Goal: Transaction & Acquisition: Book appointment/travel/reservation

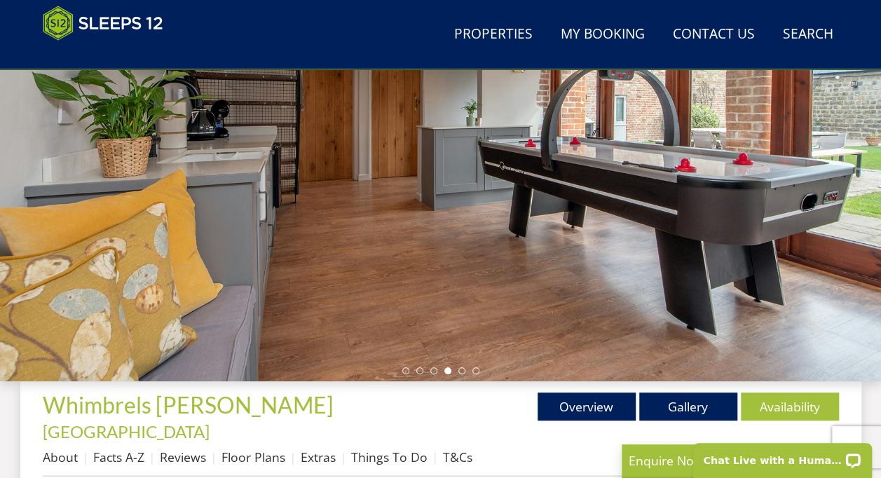
scroll to position [264, 0]
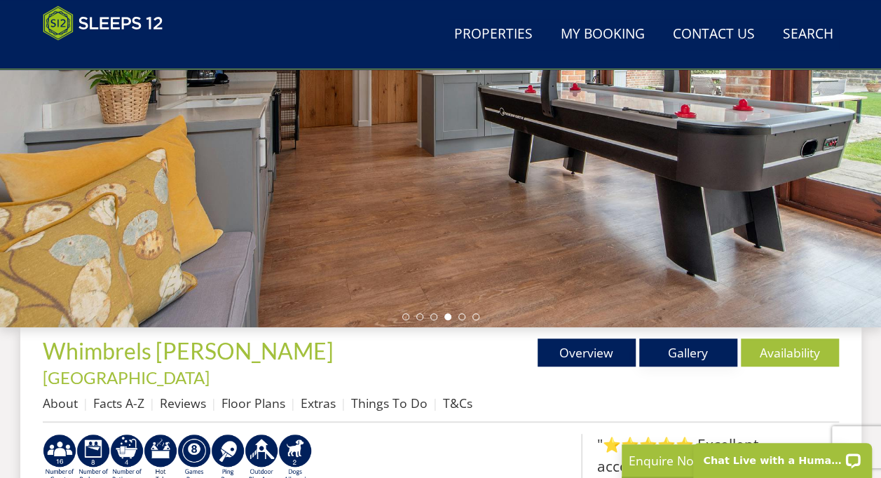
click at [690, 358] on link "Gallery" at bounding box center [688, 353] width 98 height 28
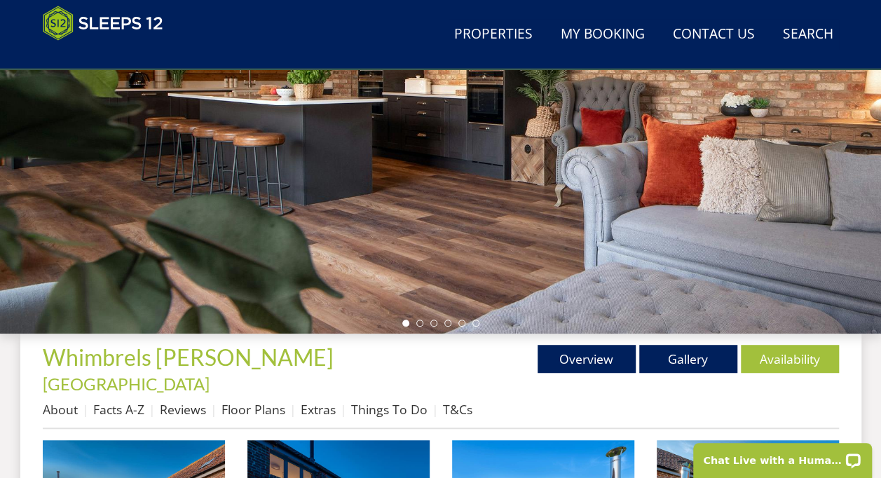
scroll to position [244, 0]
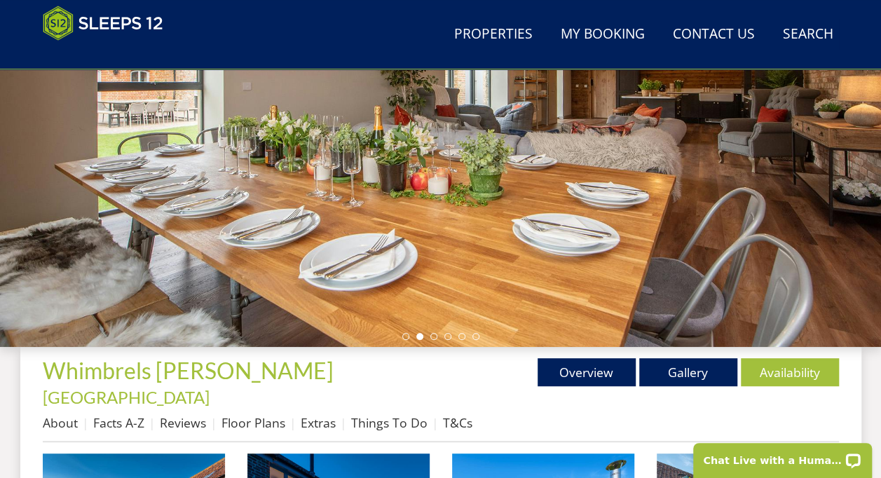
click at [698, 270] on div at bounding box center [440, 101] width 881 height 491
click at [435, 338] on li at bounding box center [433, 336] width 7 height 7
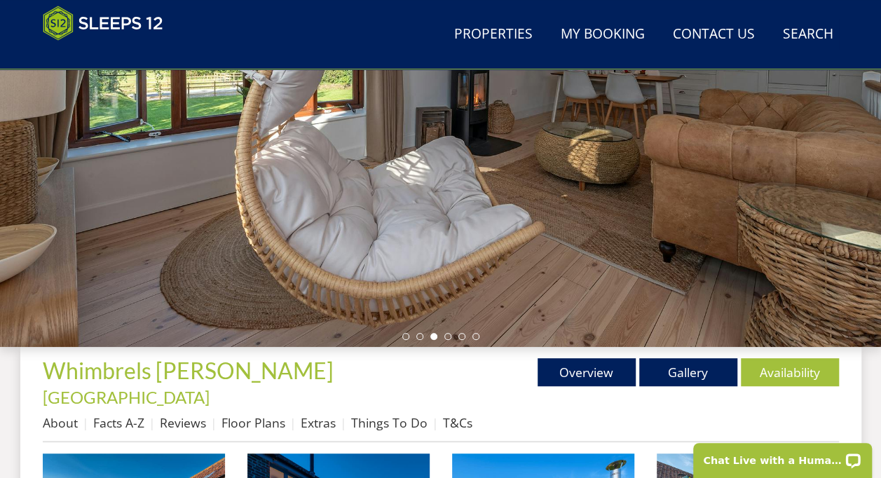
click at [559, 264] on div at bounding box center [440, 101] width 881 height 491
click at [448, 339] on div at bounding box center [440, 101] width 881 height 491
click at [444, 334] on li at bounding box center [447, 336] width 7 height 7
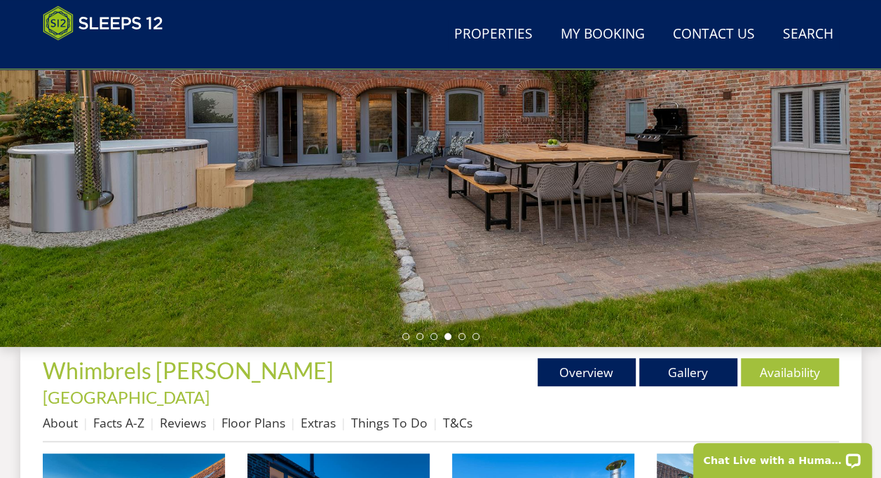
click at [459, 334] on li at bounding box center [462, 336] width 7 height 7
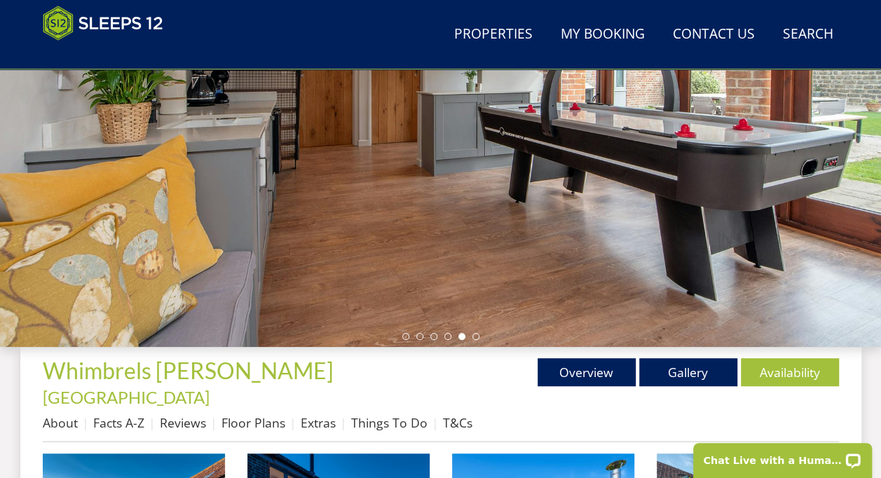
click at [477, 339] on li at bounding box center [476, 336] width 7 height 7
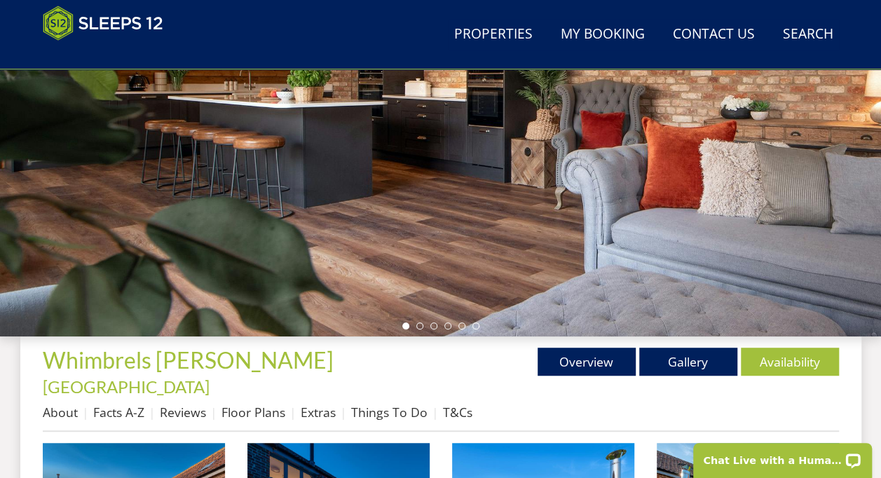
scroll to position [250, 0]
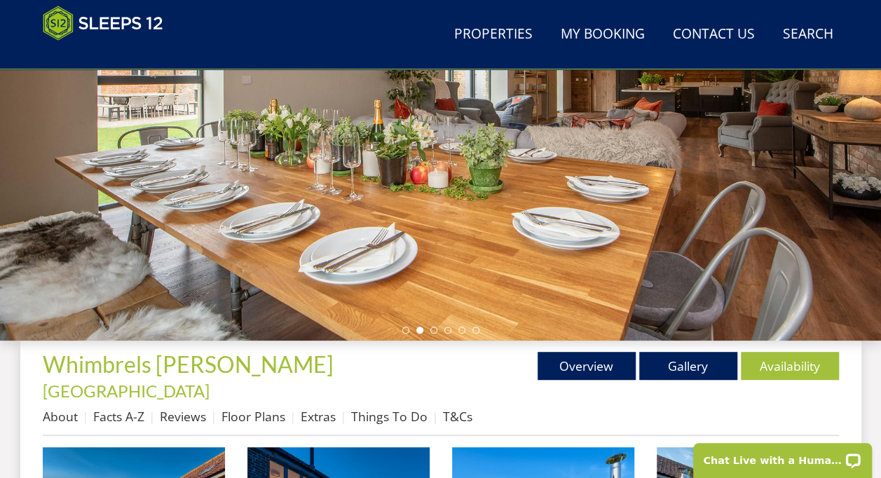
click at [786, 367] on link "Availability" at bounding box center [790, 366] width 98 height 28
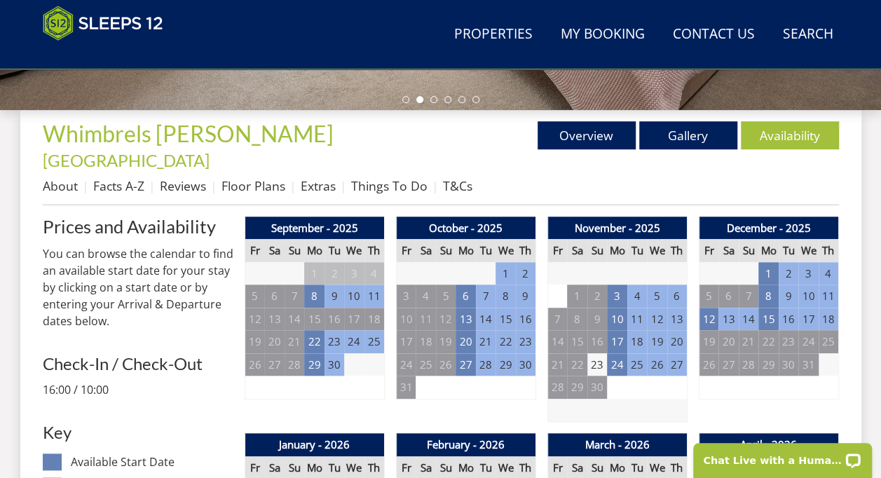
scroll to position [477, 0]
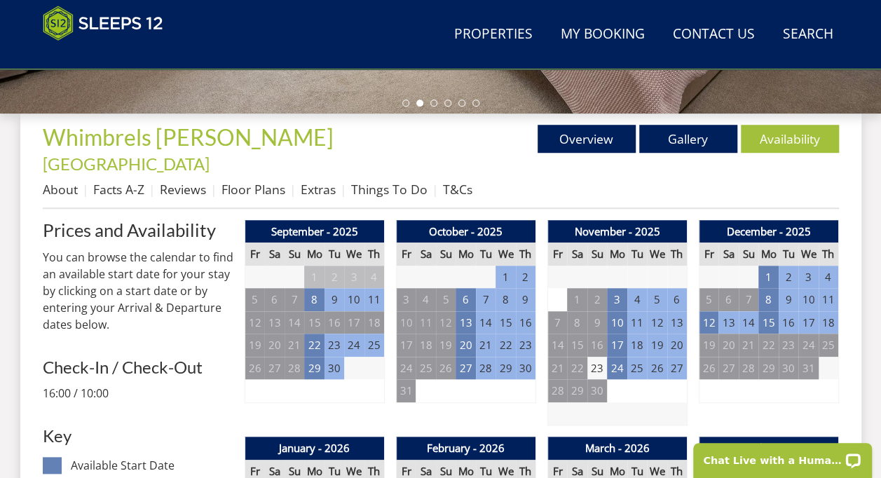
click at [768, 266] on td "1" at bounding box center [769, 277] width 20 height 23
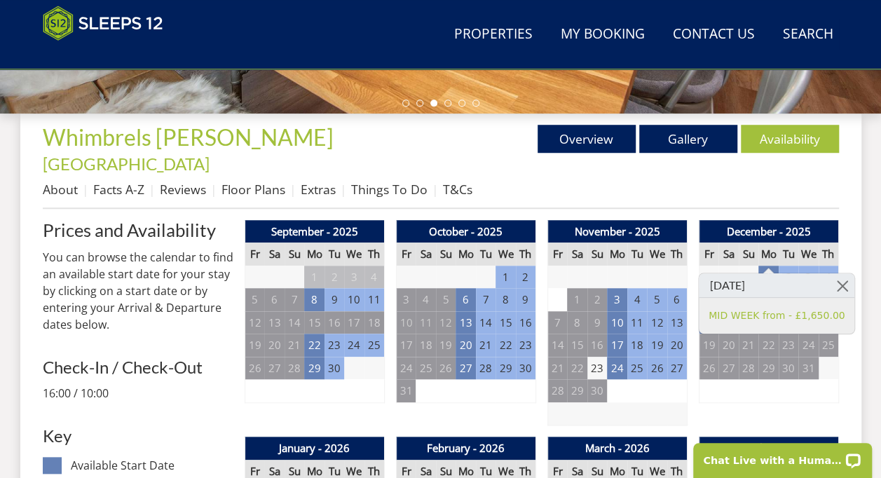
click at [830, 289] on link at bounding box center [842, 285] width 25 height 25
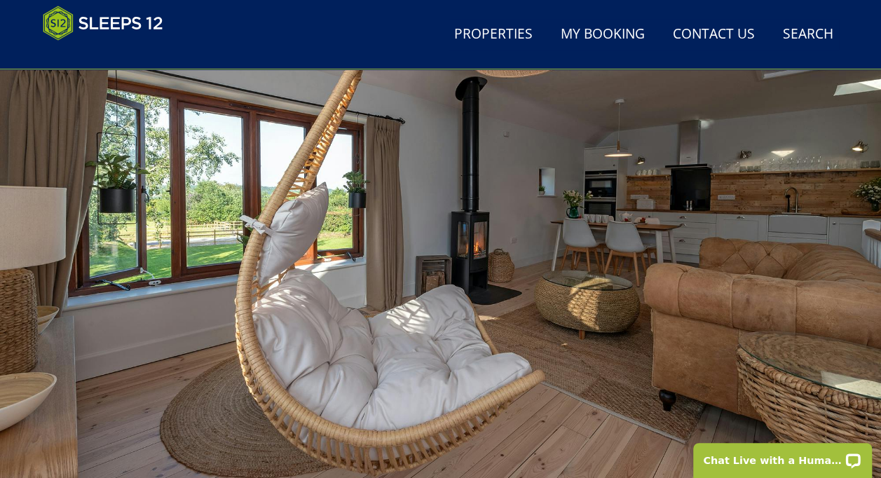
scroll to position [79, 0]
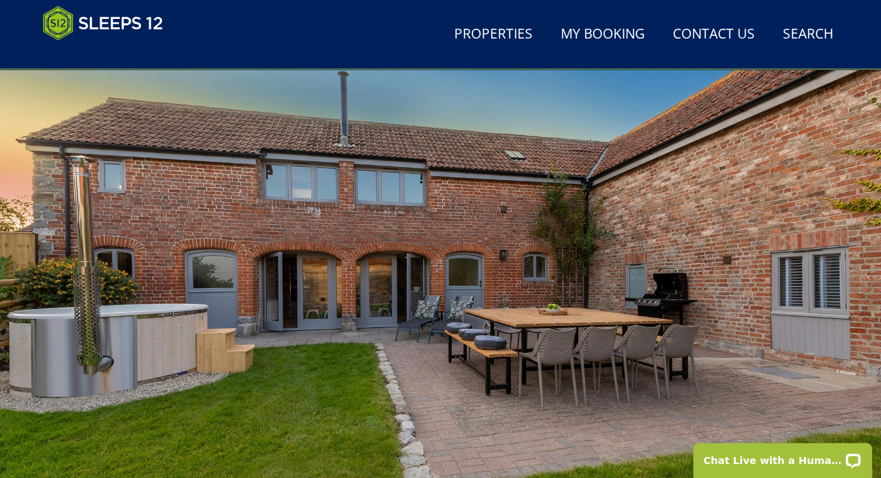
click at [489, 36] on link "Properties" at bounding box center [494, 35] width 90 height 32
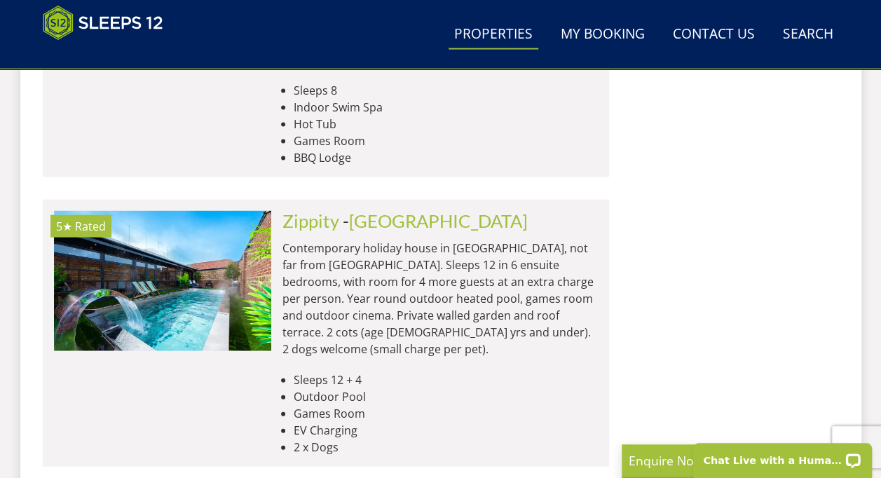
click at [153, 223] on img at bounding box center [162, 281] width 217 height 140
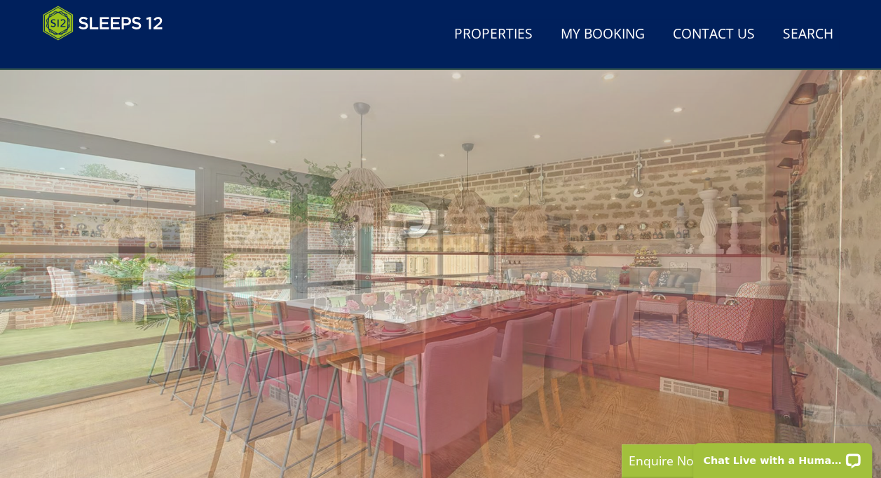
scroll to position [102, 0]
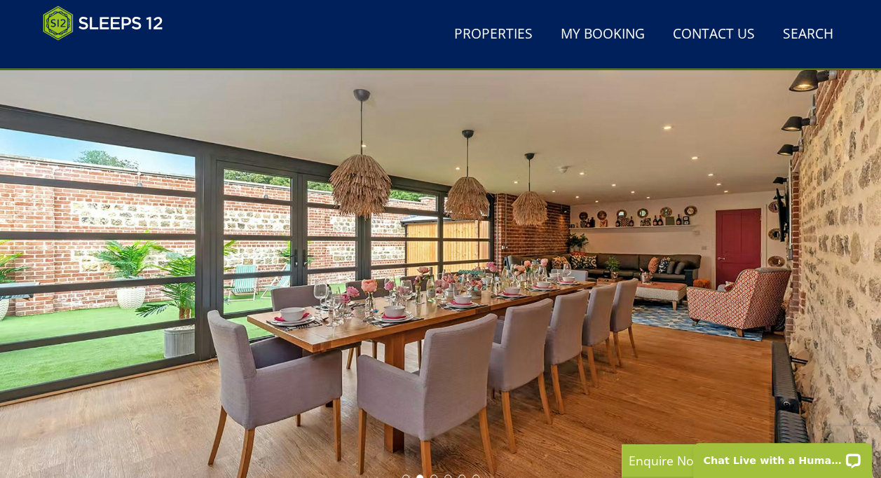
click at [721, 321] on div at bounding box center [440, 243] width 881 height 491
click at [674, 343] on div at bounding box center [440, 243] width 881 height 491
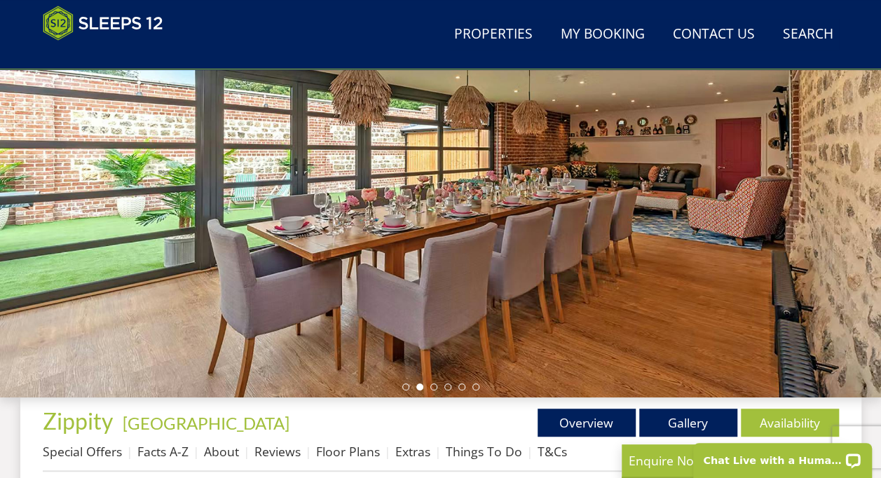
scroll to position [226, 0]
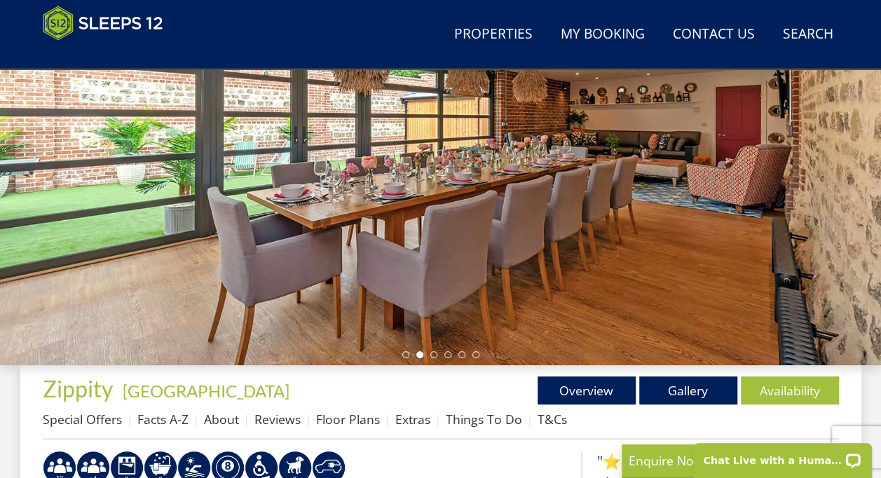
click at [667, 333] on div at bounding box center [440, 120] width 881 height 491
click at [434, 358] on div at bounding box center [440, 120] width 881 height 491
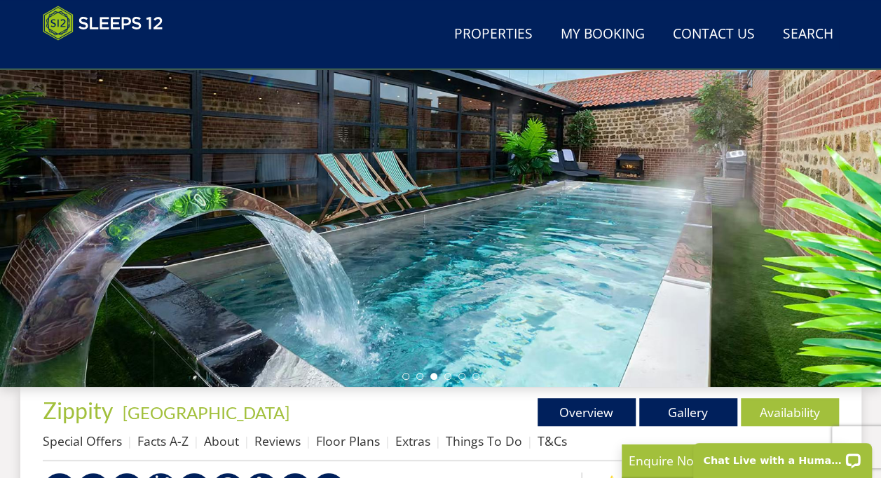
scroll to position [199, 0]
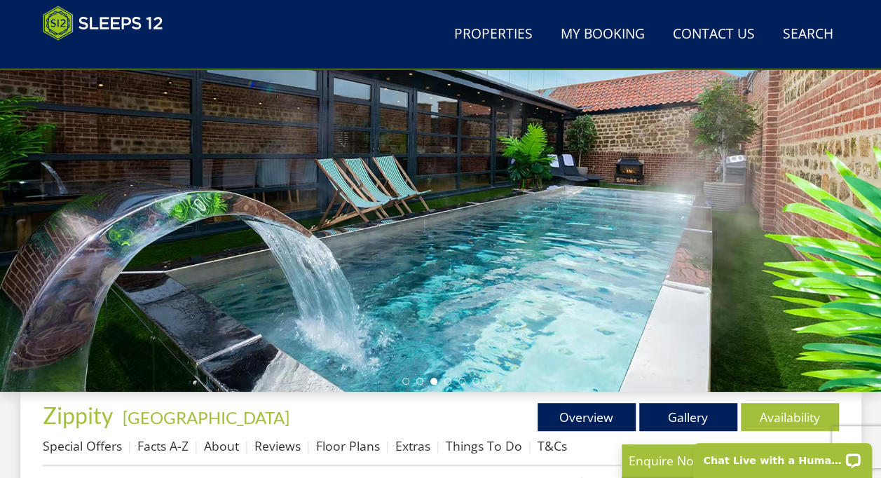
click at [447, 380] on li at bounding box center [447, 381] width 7 height 7
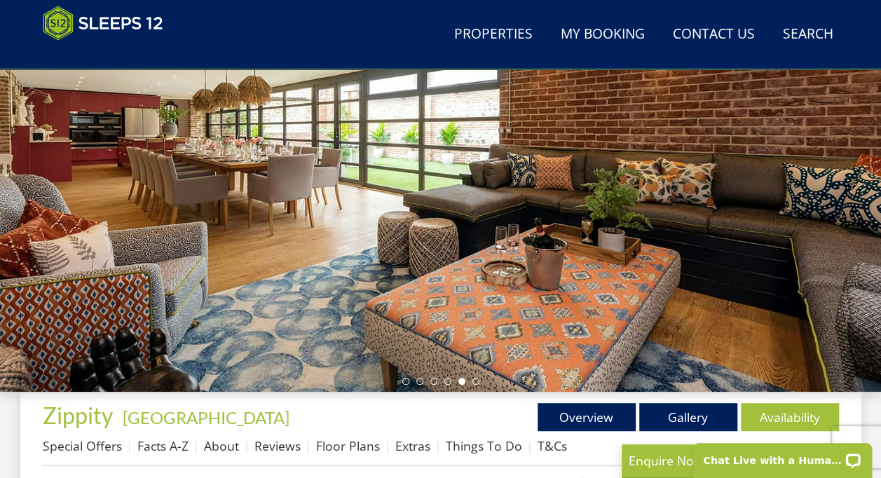
click at [476, 381] on li at bounding box center [476, 381] width 7 height 7
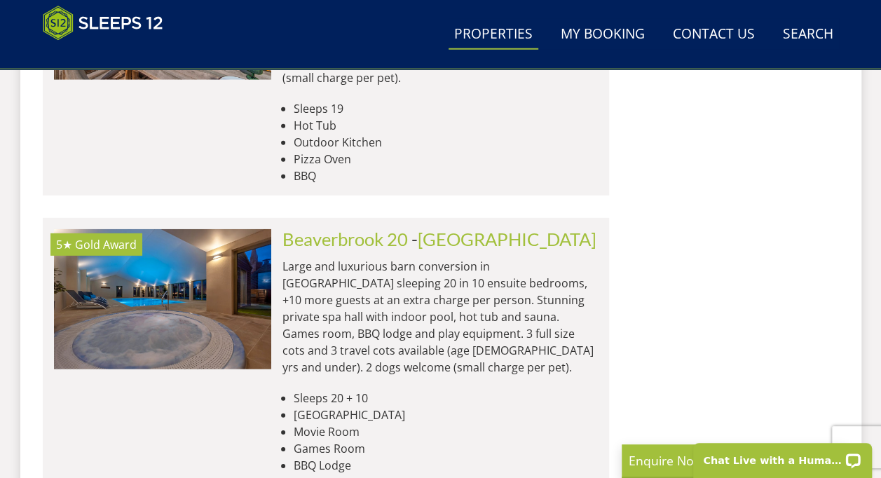
scroll to position [1892, 0]
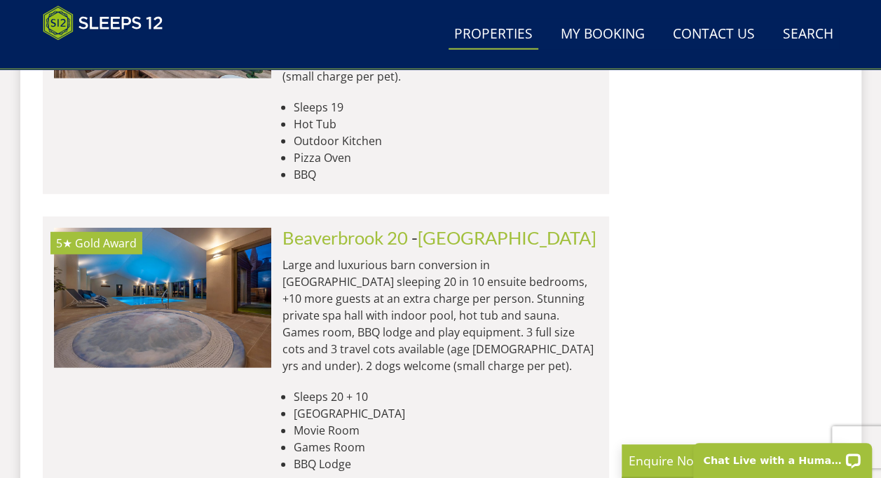
click at [470, 227] on link "[GEOGRAPHIC_DATA]" at bounding box center [507, 237] width 179 height 21
click at [148, 228] on img at bounding box center [162, 298] width 217 height 140
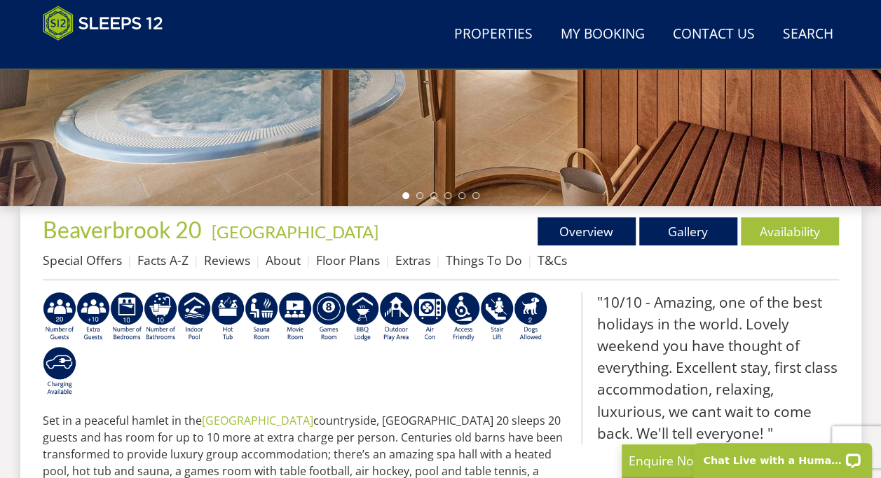
scroll to position [387, 0]
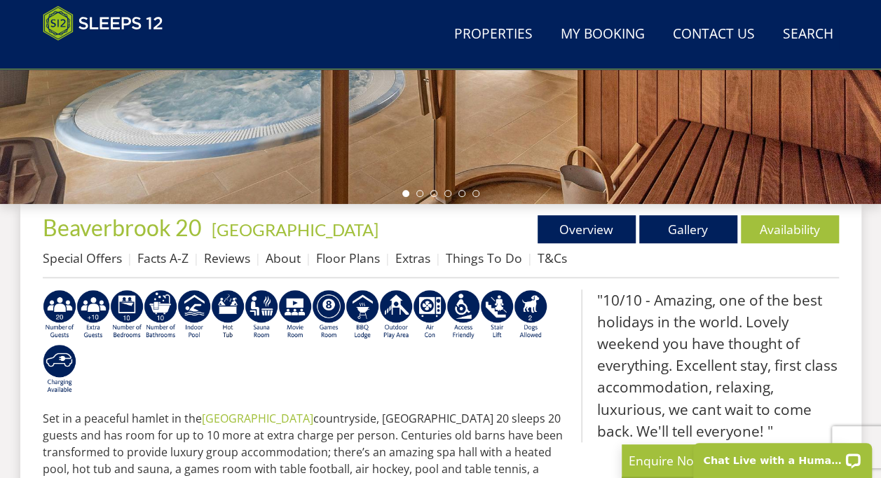
click at [793, 234] on link "Availability" at bounding box center [790, 229] width 98 height 28
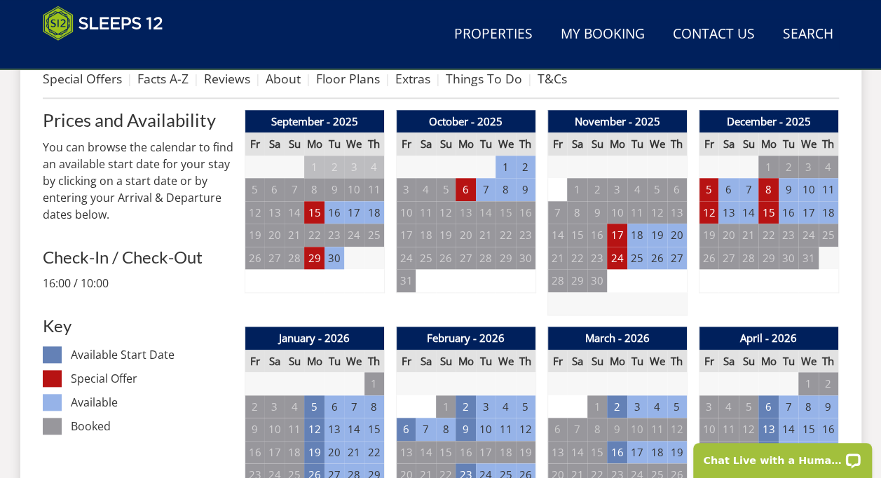
scroll to position [566, 0]
click at [771, 191] on td "8" at bounding box center [769, 189] width 20 height 23
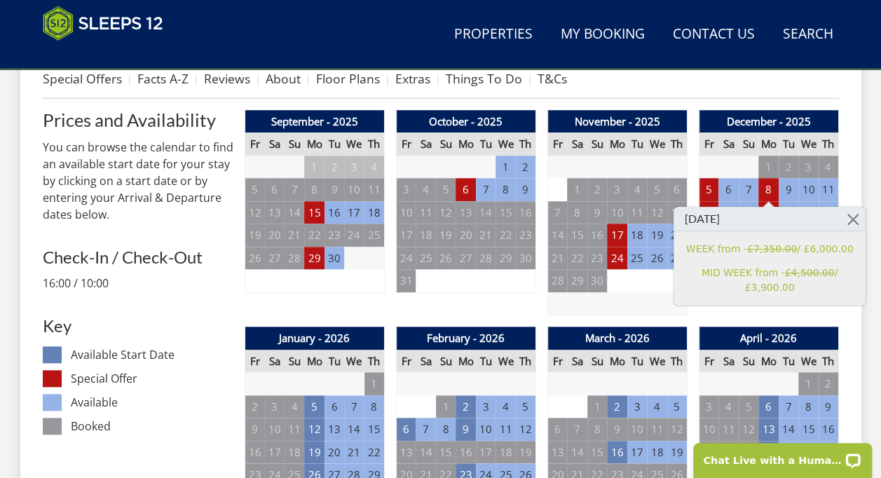
click at [847, 219] on link at bounding box center [853, 219] width 25 height 25
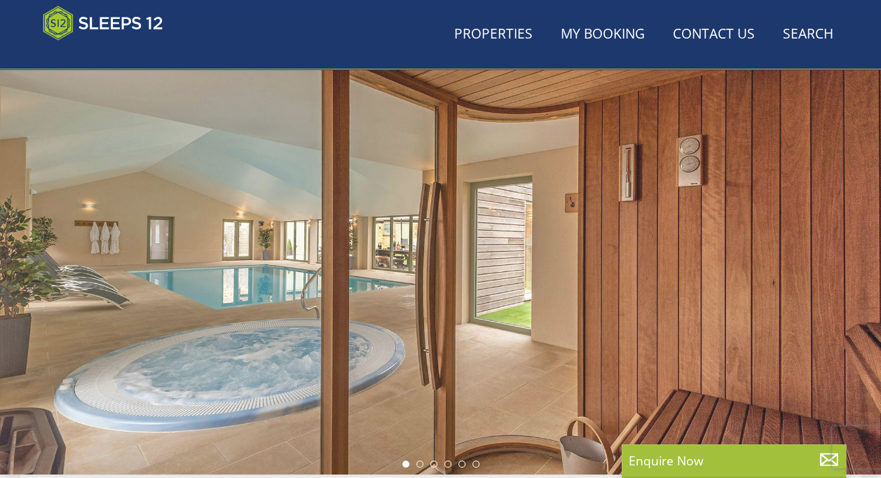
scroll to position [387, 0]
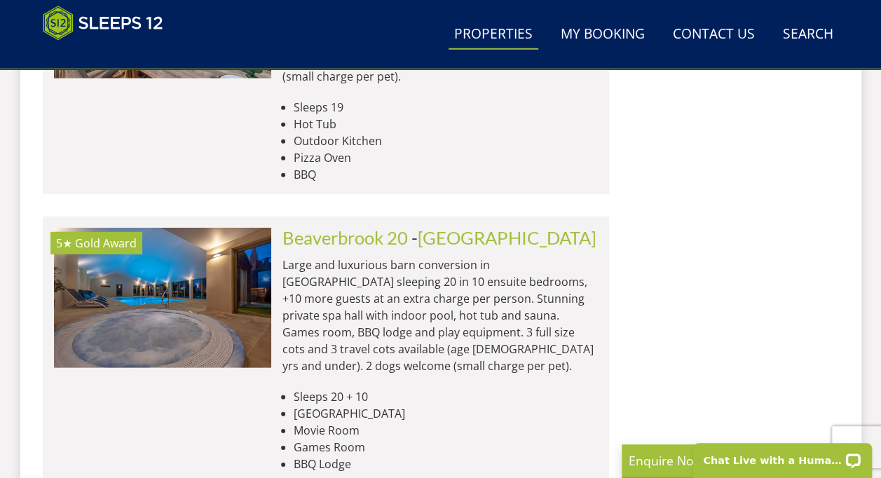
click at [467, 227] on link "[GEOGRAPHIC_DATA]" at bounding box center [507, 237] width 179 height 21
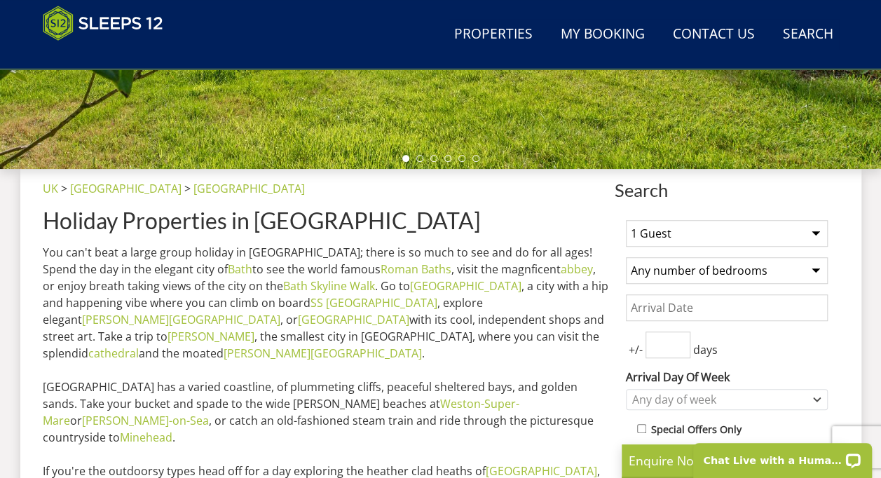
scroll to position [423, 0]
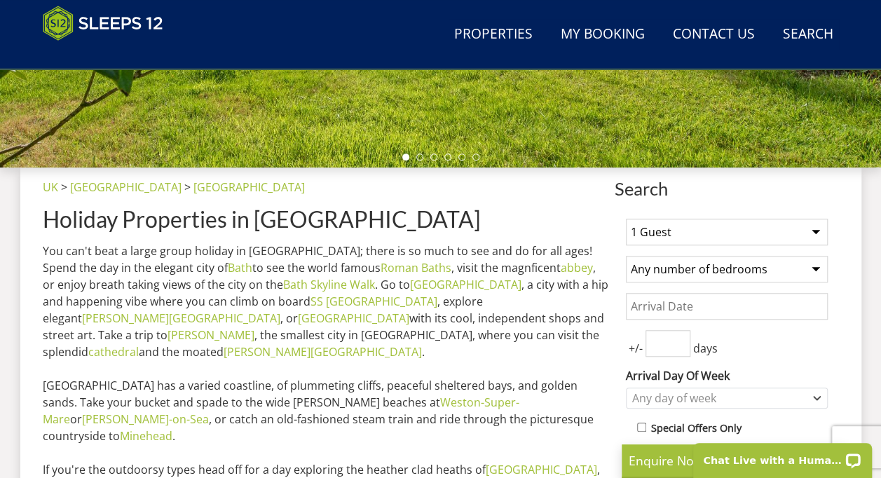
click at [813, 232] on select "1 Guest 2 Guests 3 Guests 4 Guests 5 Guests 6 Guests 7 Guests 8 Guests 9 Guests…" at bounding box center [727, 232] width 202 height 27
select select "10"
click at [626, 219] on select "1 Guest 2 Guests 3 Guests 4 Guests 5 Guests 6 Guests 7 Guests 8 Guests 9 Guests…" at bounding box center [727, 232] width 202 height 27
click at [754, 275] on select "Any number of bedrooms 3 Bedrooms 4 Bedrooms 5 Bedrooms 6 Bedrooms 7 Bedrooms 8…" at bounding box center [727, 269] width 202 height 27
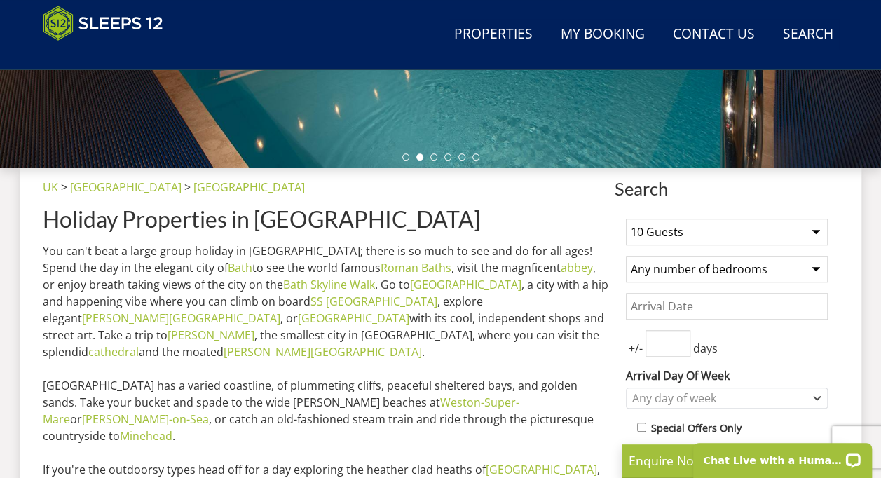
select select "5"
click at [626, 256] on select "Any number of bedrooms 3 Bedrooms 4 Bedrooms 5 Bedrooms 6 Bedrooms 7 Bedrooms 8…" at bounding box center [727, 269] width 202 height 27
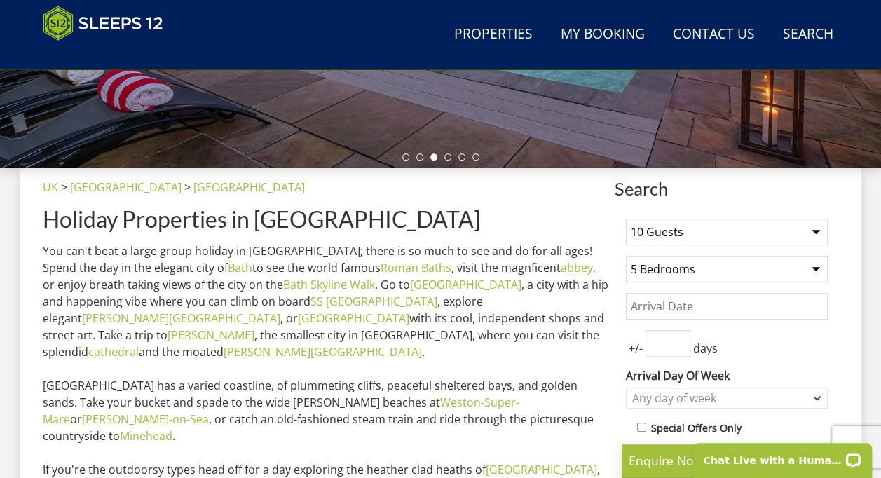
click at [733, 307] on input "Date" at bounding box center [727, 306] width 202 height 27
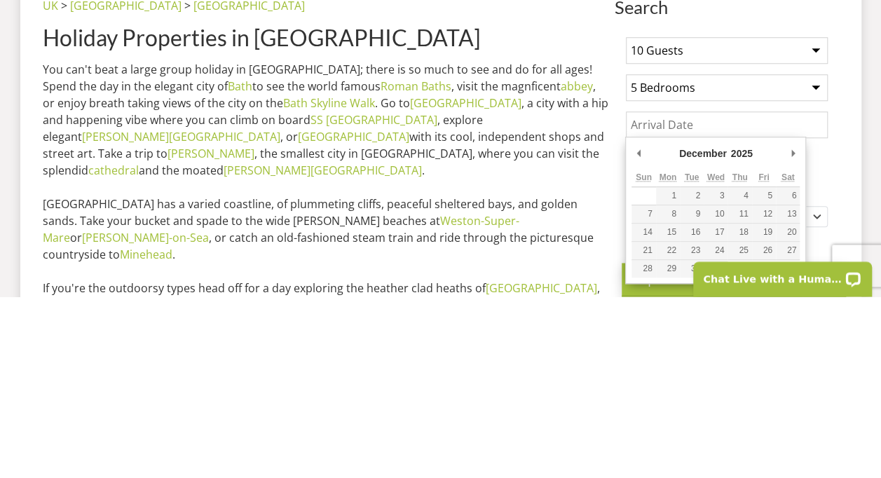
type input "[DATE]"
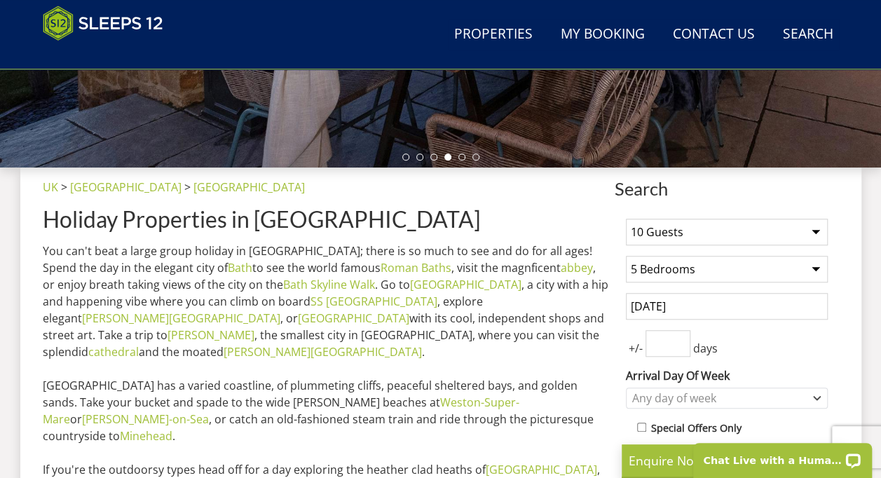
click at [634, 351] on span "+/-" at bounding box center [636, 348] width 20 height 17
click at [673, 344] on input "number" at bounding box center [668, 343] width 45 height 27
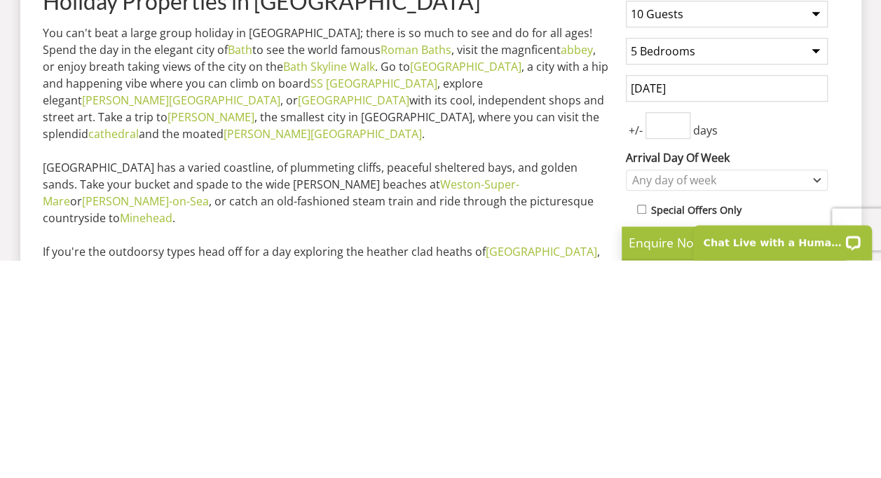
click at [679, 341] on input "1" at bounding box center [668, 343] width 45 height 27
click at [681, 339] on input "2" at bounding box center [668, 343] width 45 height 27
click at [682, 337] on input "3" at bounding box center [668, 343] width 45 height 27
click at [685, 340] on input "4" at bounding box center [668, 343] width 45 height 27
type input "5"
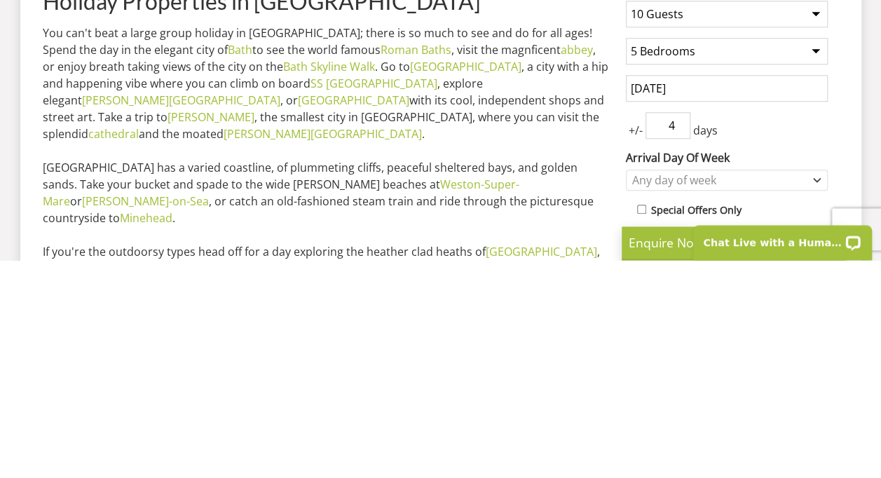
click at [685, 338] on input "5" at bounding box center [668, 343] width 45 height 27
click at [799, 399] on div "Any day of week" at bounding box center [720, 398] width 182 height 15
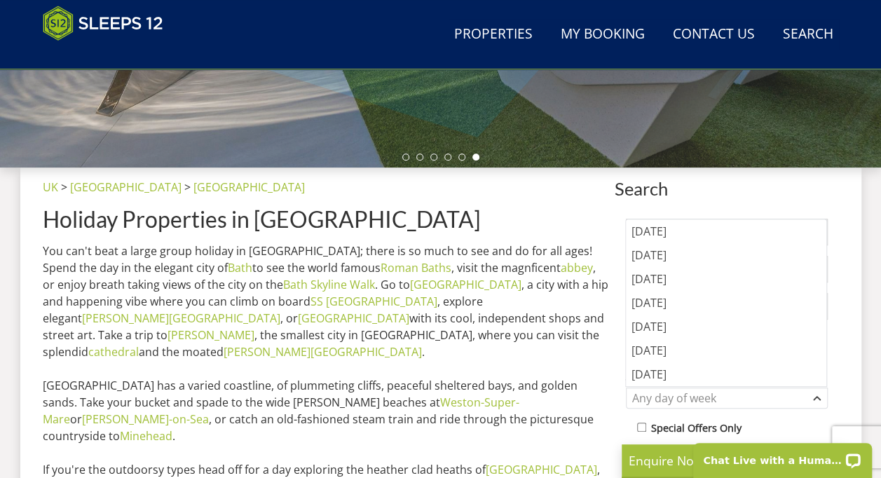
click at [679, 236] on div "[DATE]" at bounding box center [726, 231] width 201 height 24
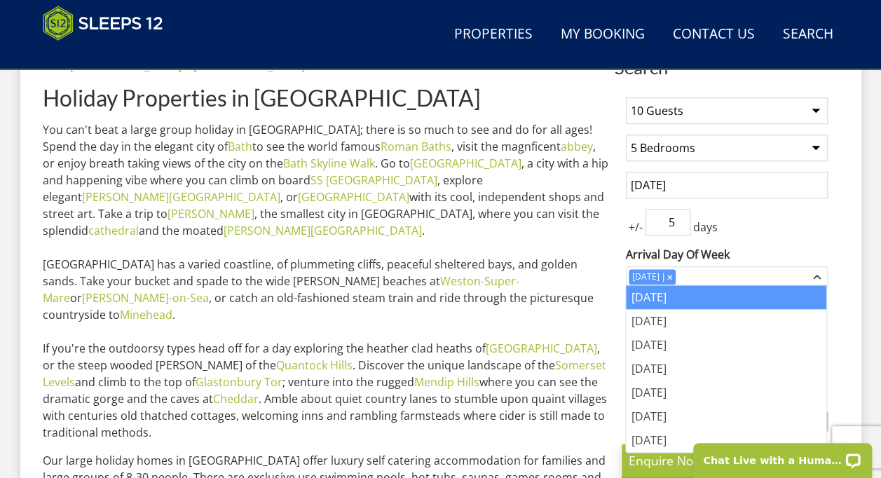
scroll to position [547, 0]
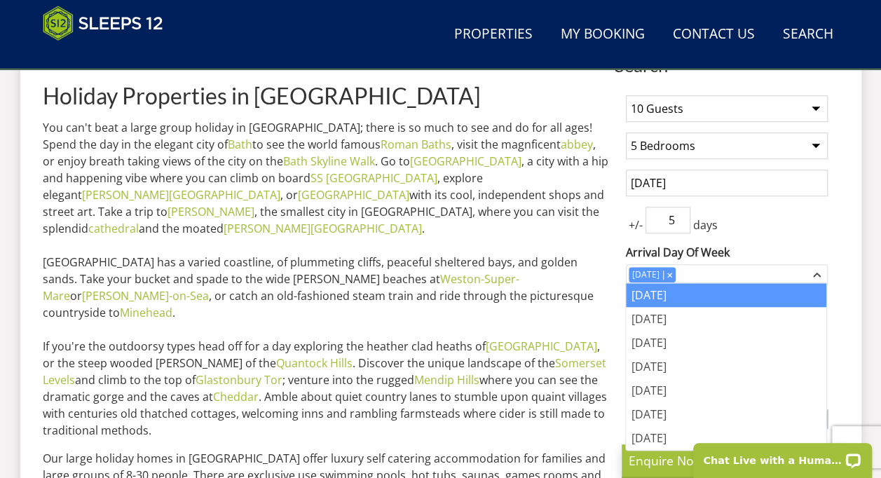
click at [661, 299] on div "[DATE]" at bounding box center [726, 295] width 201 height 24
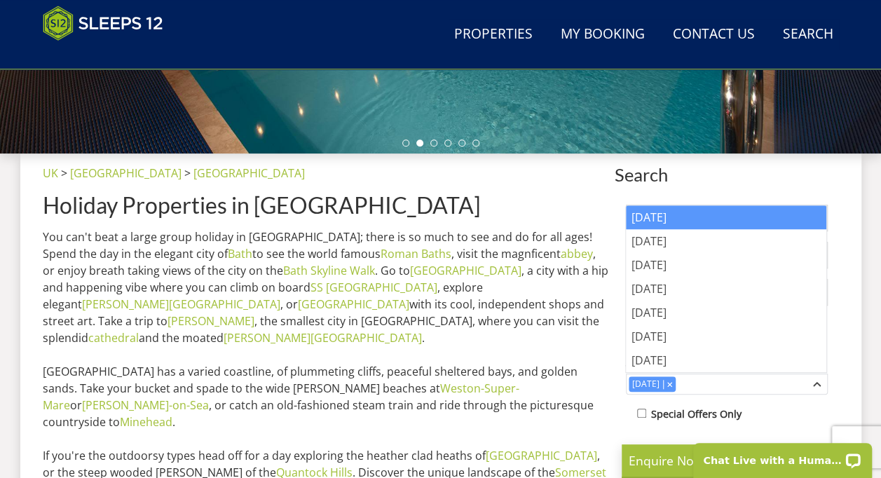
scroll to position [442, 0]
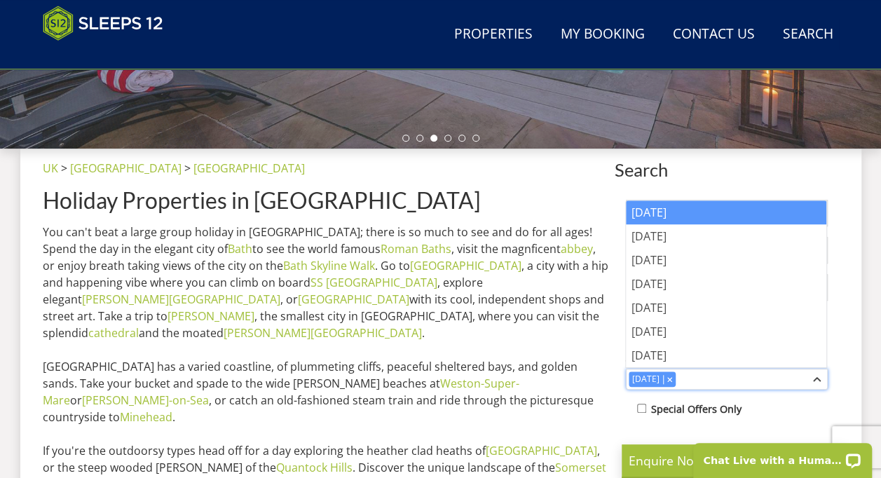
click at [820, 383] on div "[DATE]" at bounding box center [727, 379] width 202 height 21
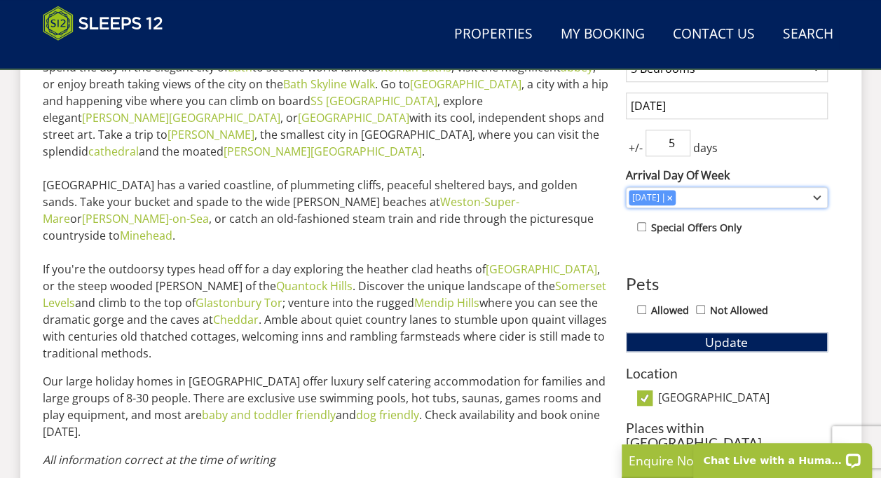
scroll to position [627, 0]
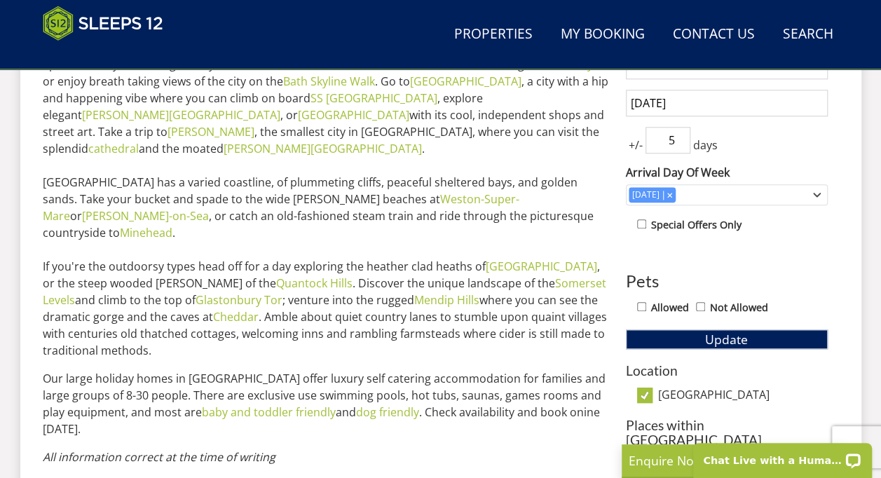
click at [638, 306] on input "Allowed" at bounding box center [641, 306] width 9 height 9
checkbox input "true"
click at [736, 337] on span "Update" at bounding box center [726, 339] width 43 height 17
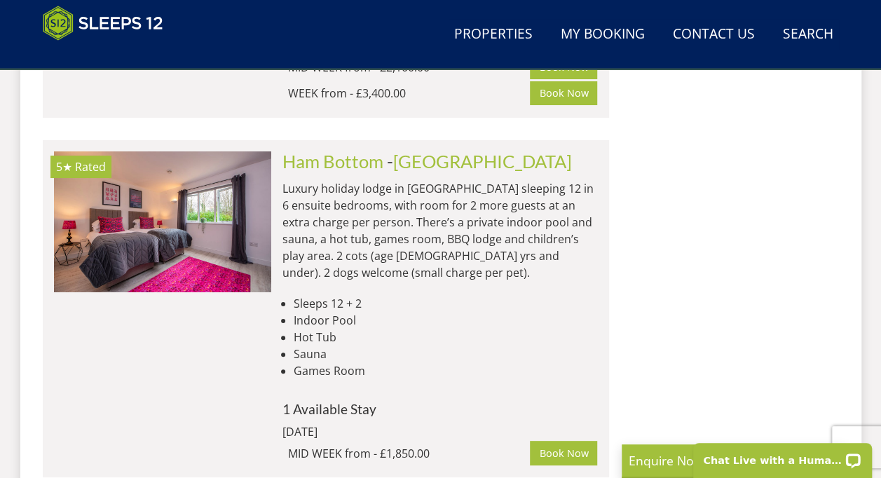
scroll to position [2645, 0]
click at [571, 441] on link "Book Now" at bounding box center [563, 453] width 67 height 24
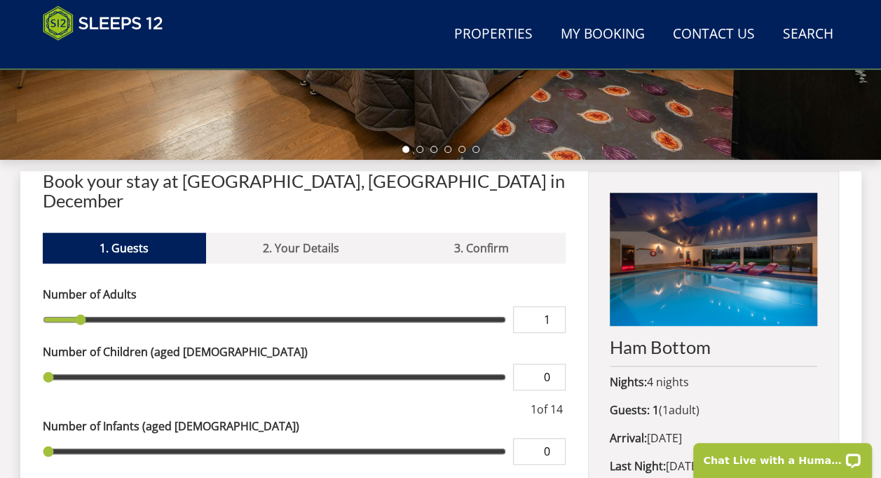
scroll to position [432, 0]
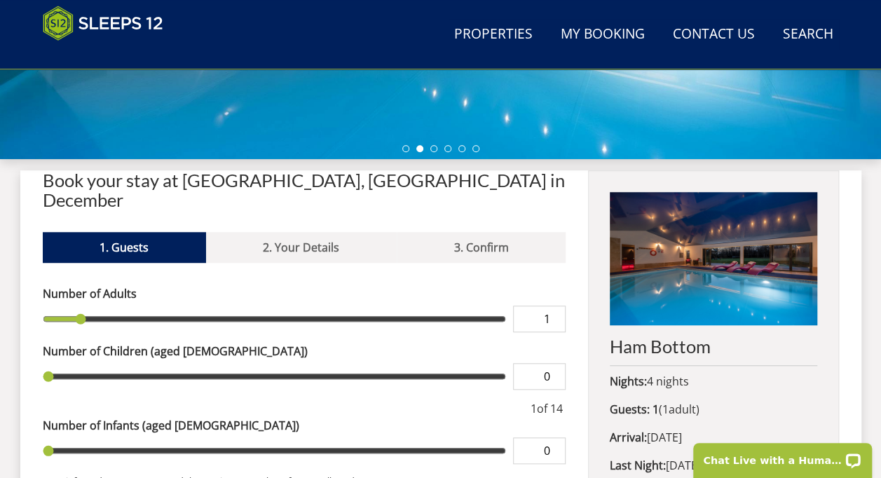
click at [544, 306] on input "1" at bounding box center [539, 319] width 53 height 27
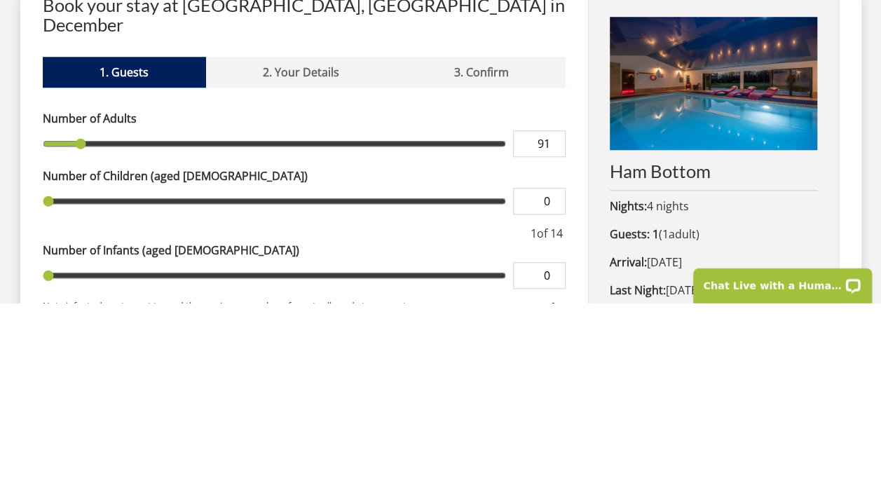
type input "14"
click at [555, 306] on input "14" at bounding box center [539, 319] width 53 height 27
type input "14"
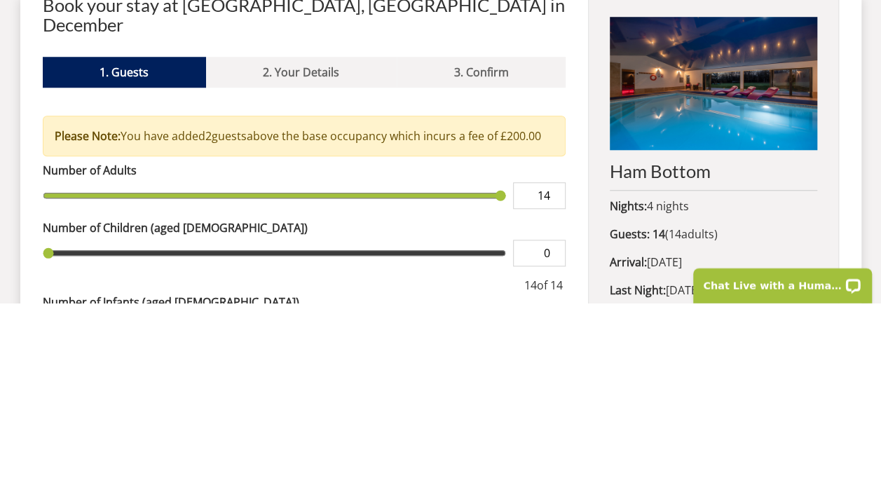
type input "1"
type input "9"
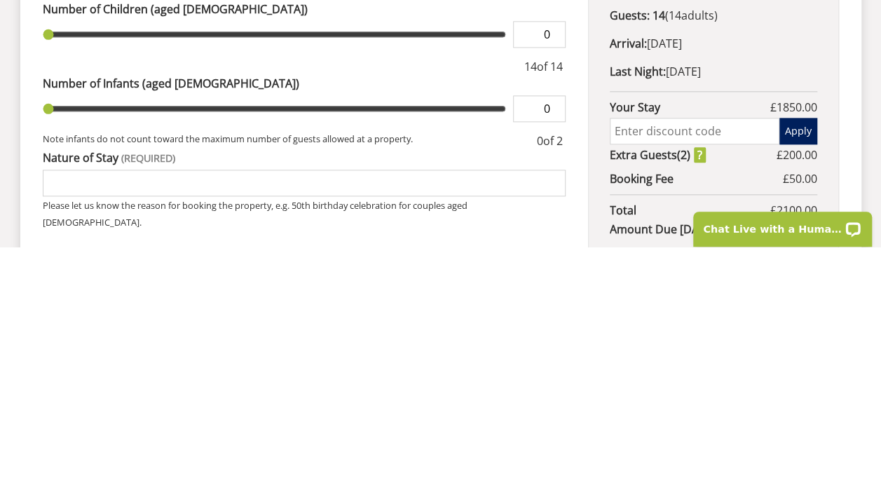
scroll to position [611, 0]
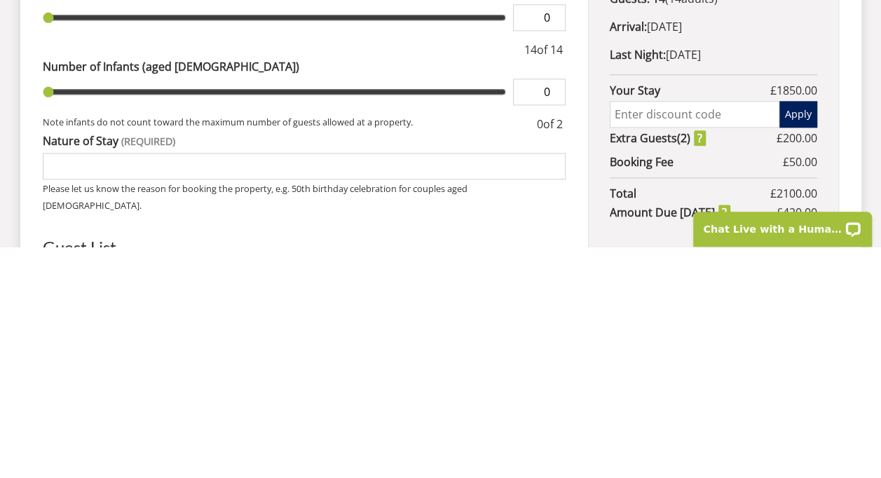
type input "10"
click at [62, 384] on input "Nature of Stay" at bounding box center [305, 397] width 524 height 27
type input "10"
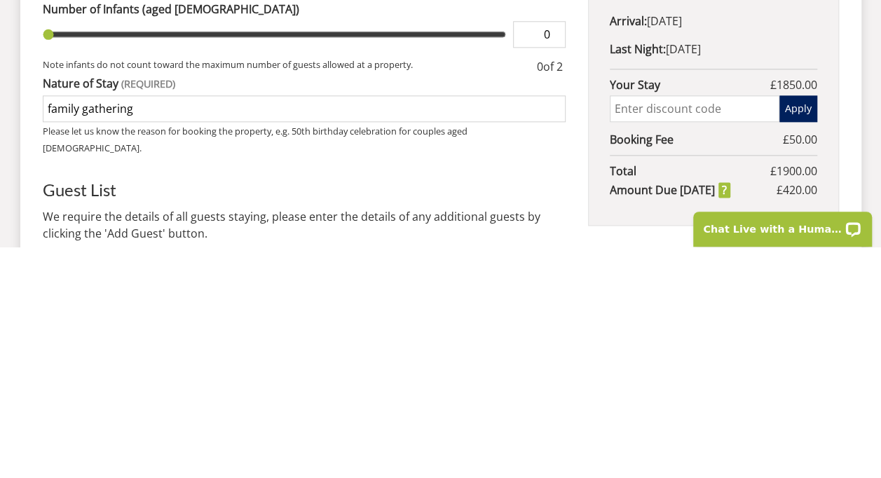
scroll to position [618, 0]
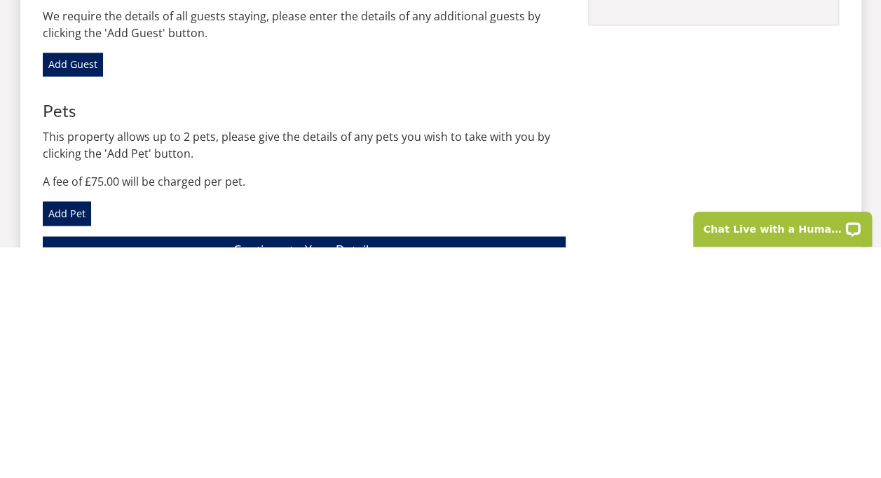
scroll to position [820, 0]
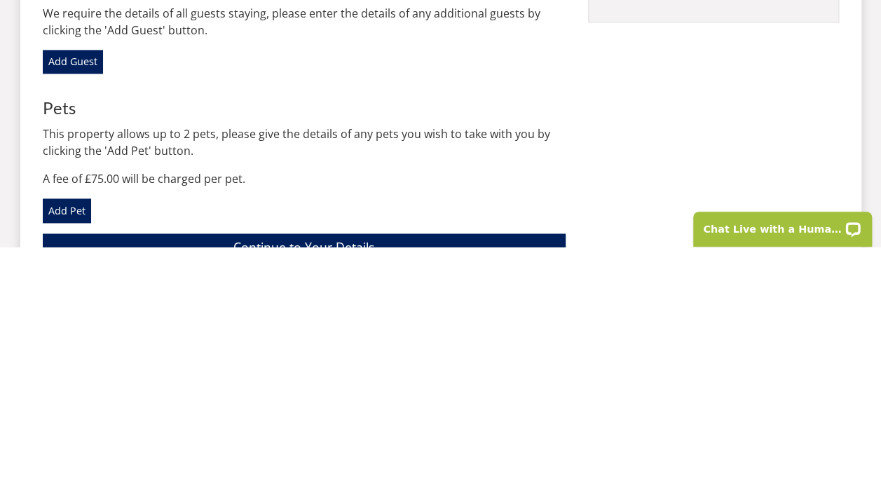
type input "family 50th birthday all guests 47-76"
click at [73, 430] on link "Add Pet" at bounding box center [67, 442] width 48 height 24
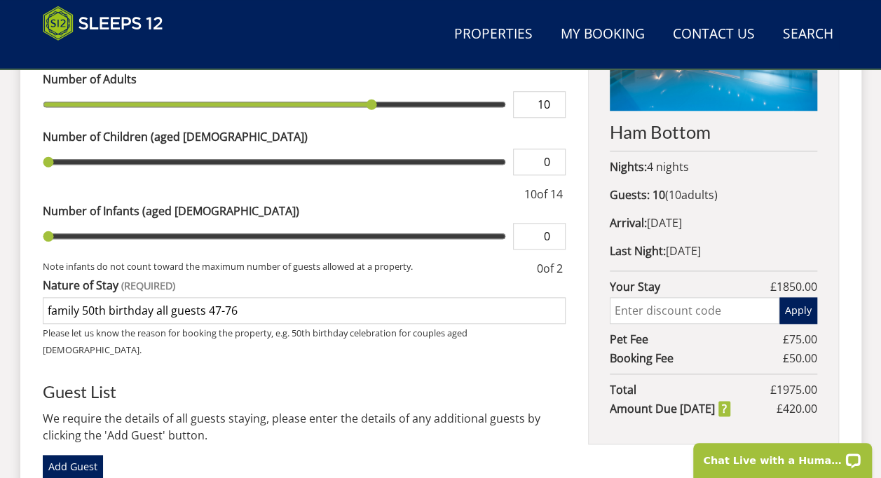
scroll to position [660, 0]
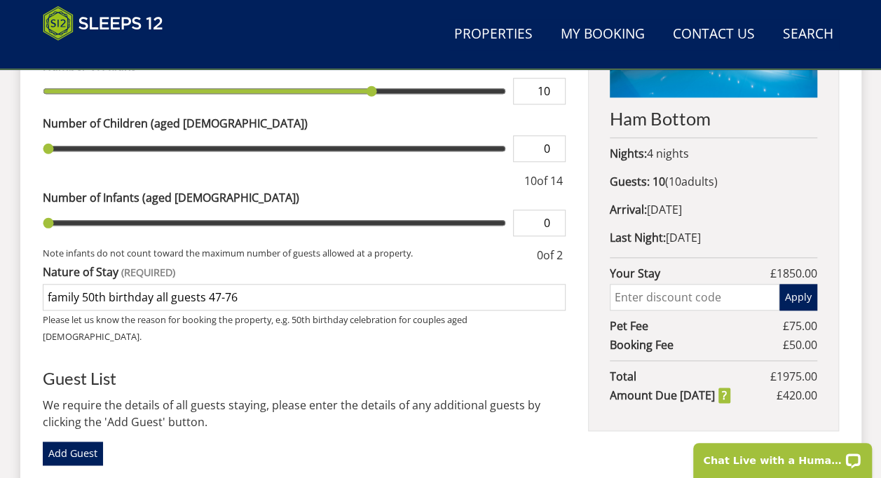
click at [693, 302] on input "text" at bounding box center [694, 297] width 169 height 27
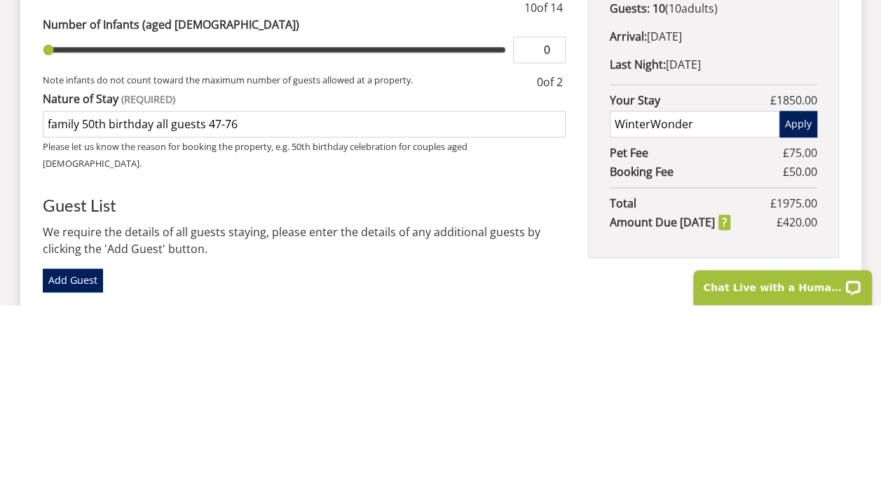
type input "WinterWonder"
click at [799, 299] on button "Apply" at bounding box center [799, 297] width 38 height 27
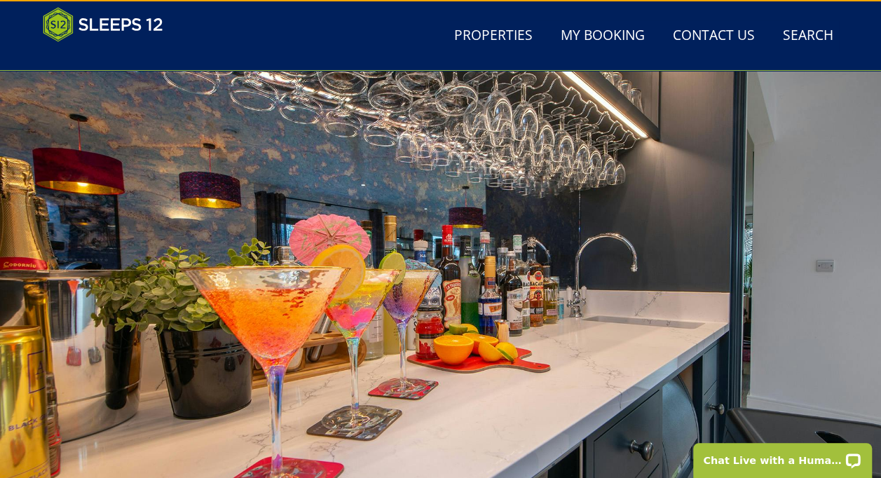
scroll to position [0, 0]
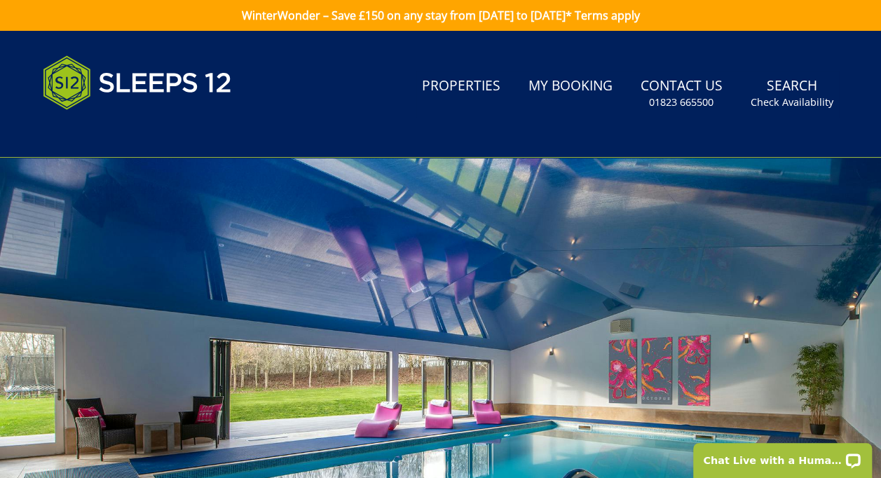
select select "10"
select select "5"
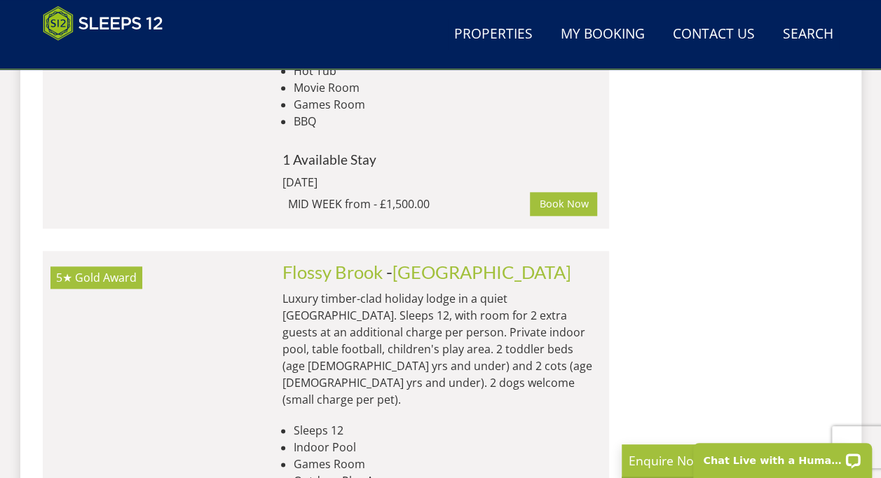
scroll to position [3252, 0]
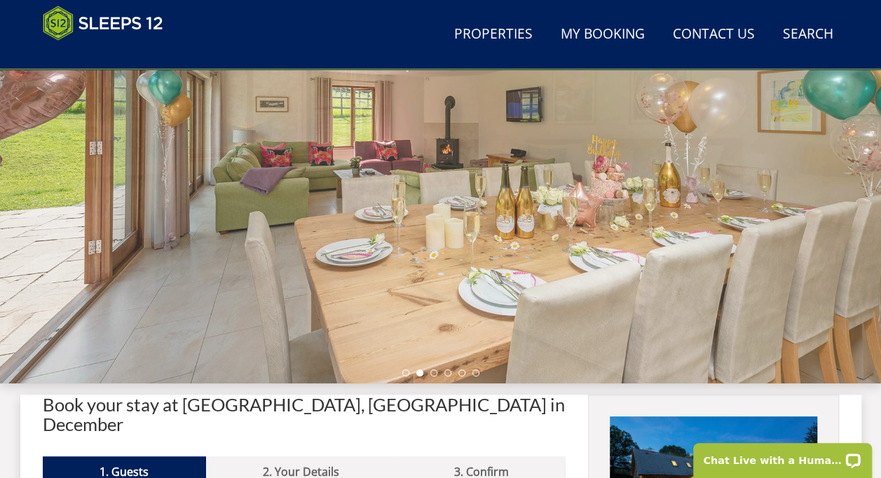
scroll to position [208, 0]
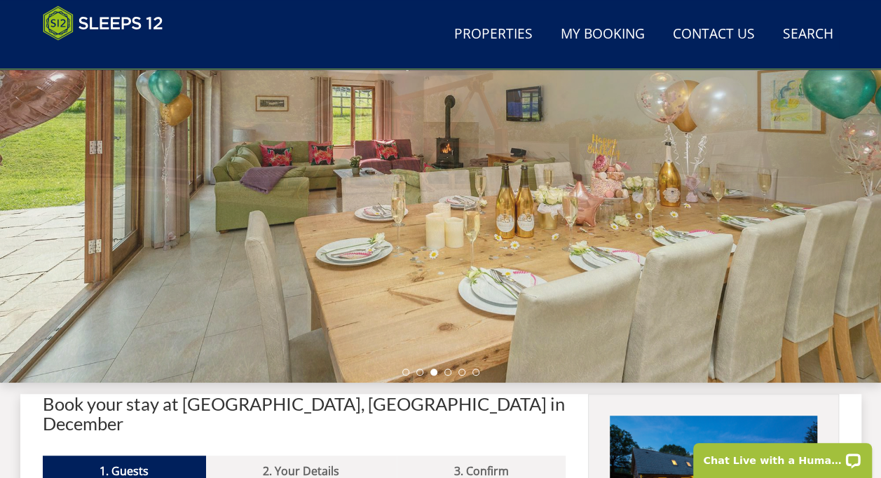
click at [433, 374] on li at bounding box center [433, 372] width 7 height 7
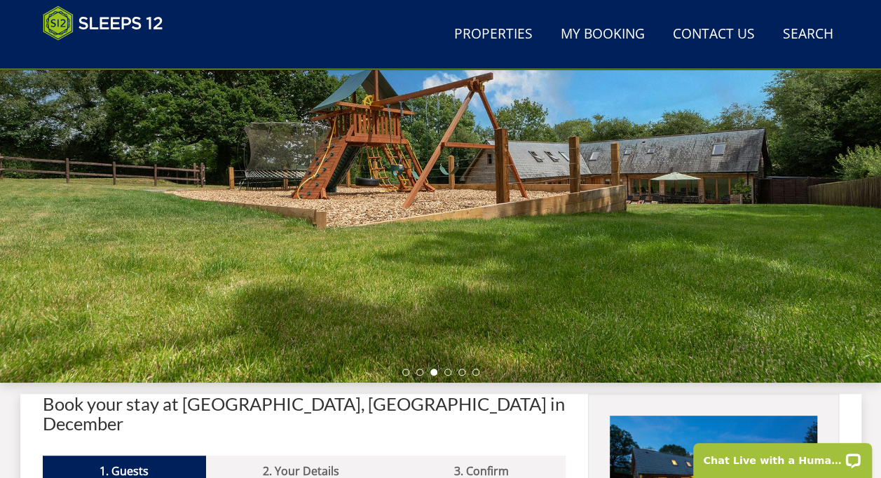
click at [446, 371] on li at bounding box center [447, 372] width 7 height 7
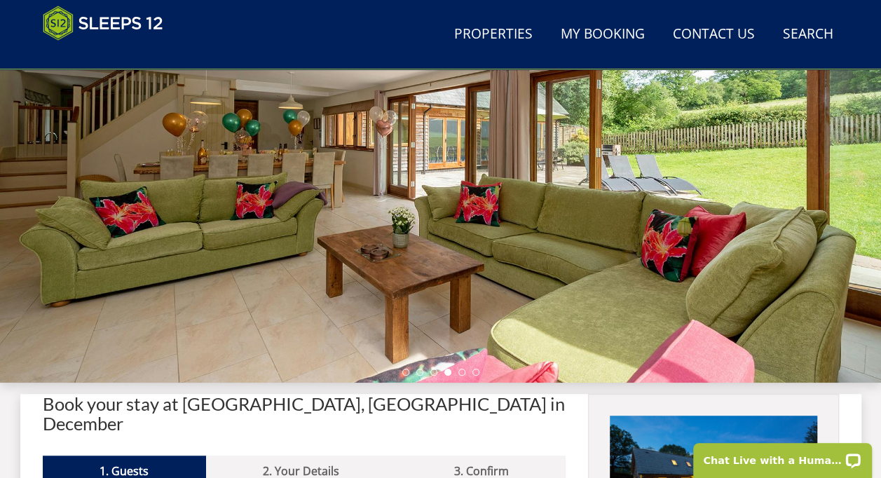
click at [459, 374] on ul at bounding box center [440, 372] width 77 height 7
click at [460, 372] on li at bounding box center [462, 372] width 7 height 7
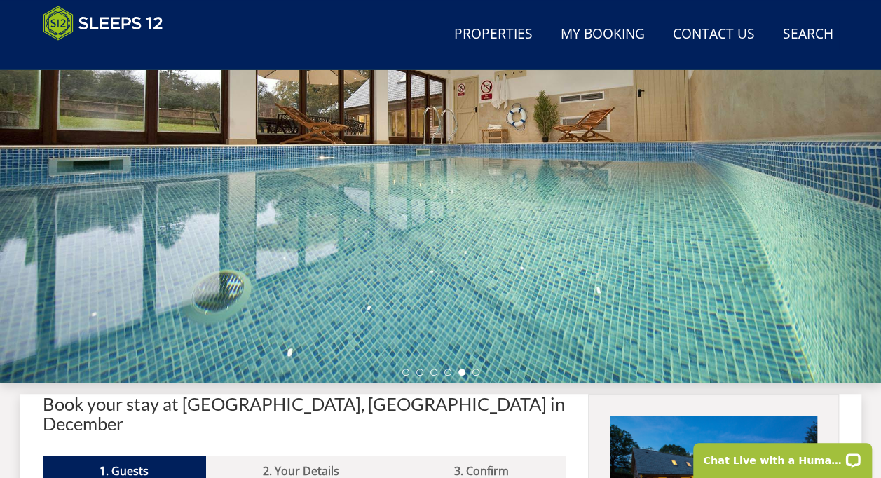
click at [475, 372] on li at bounding box center [476, 372] width 7 height 7
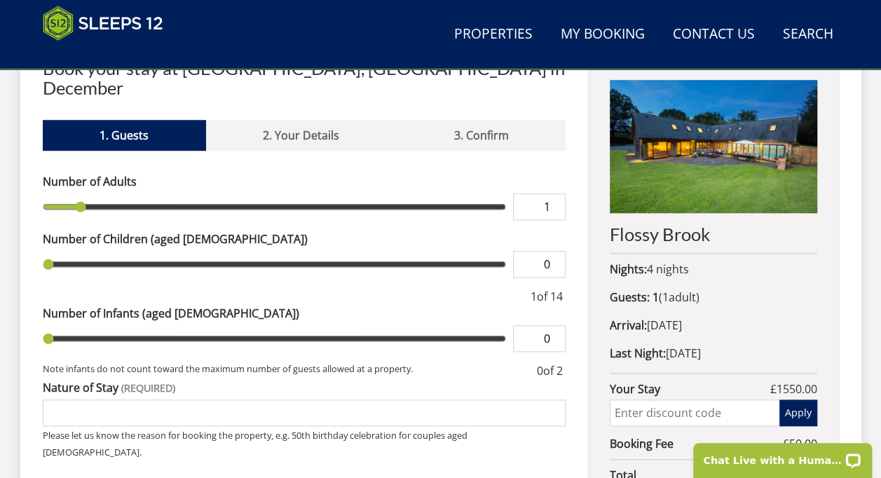
scroll to position [540, 0]
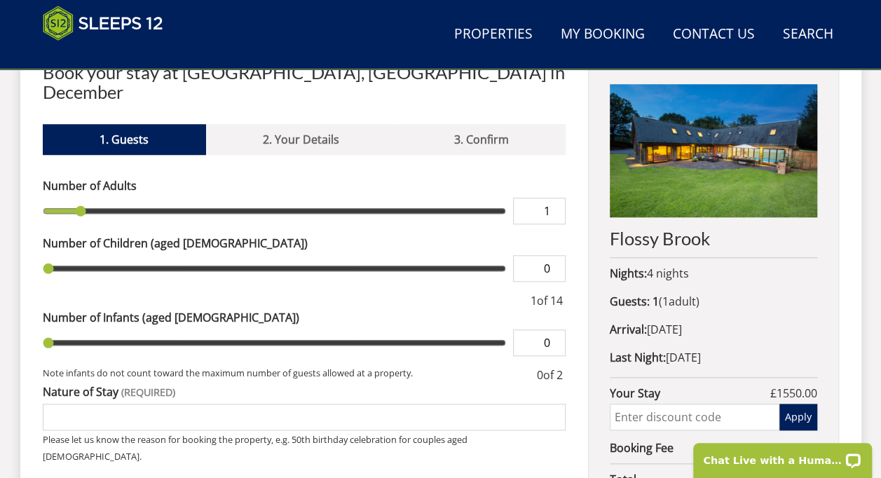
type input "2"
type input "3"
type input "4"
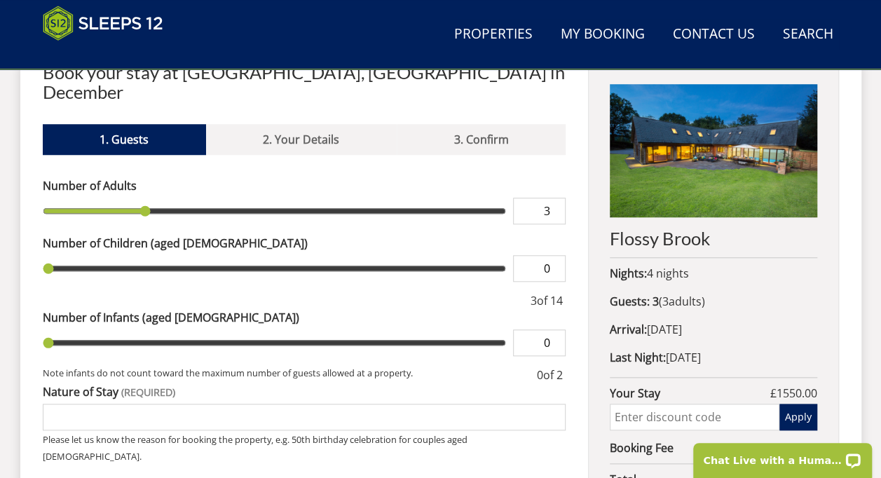
type input "4"
type input "5"
type input "6"
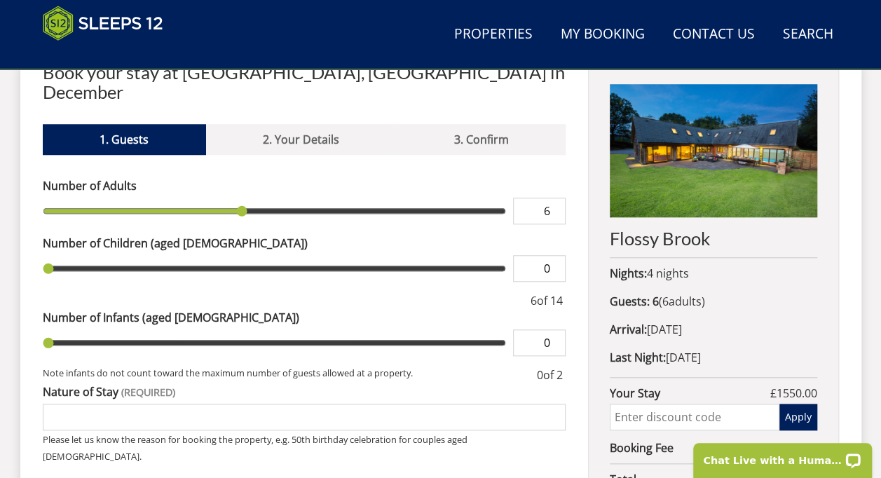
type input "7"
type input "8"
type input "9"
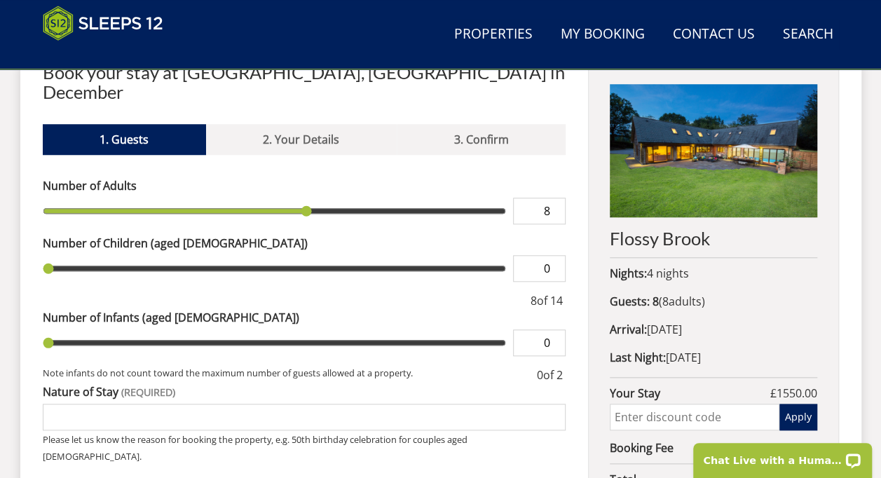
type input "9"
type input "10"
type input "11"
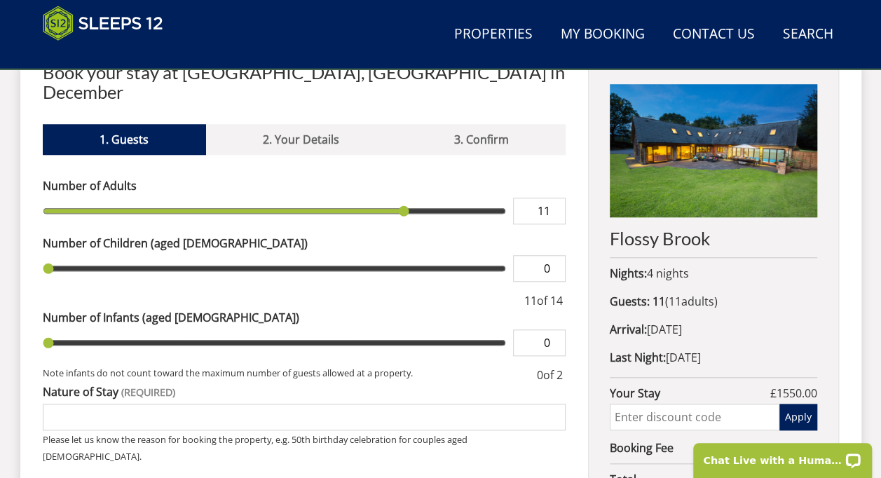
type input "12"
type input "11"
type input "10"
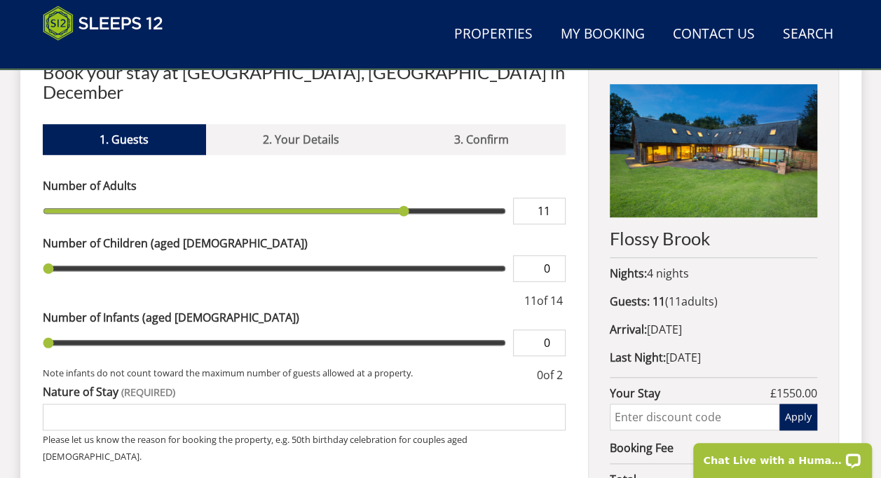
type input "10"
type input "9"
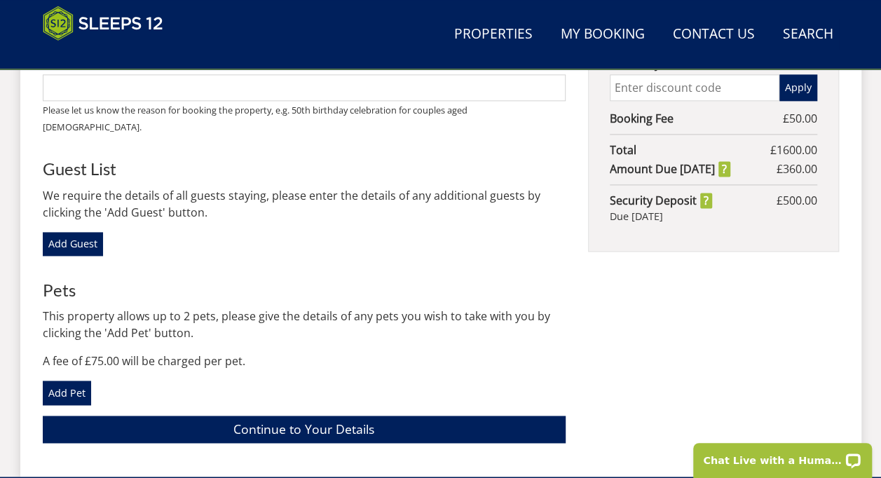
scroll to position [871, 0]
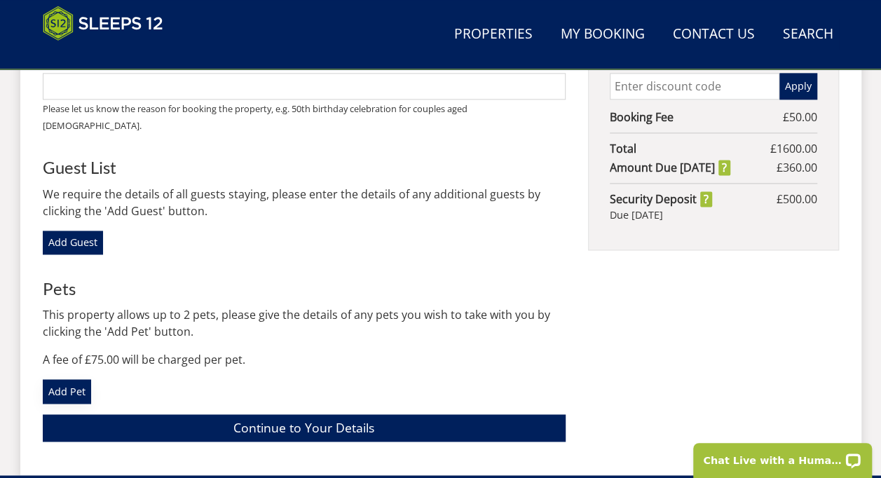
click at [74, 379] on link "Add Pet" at bounding box center [67, 391] width 48 height 24
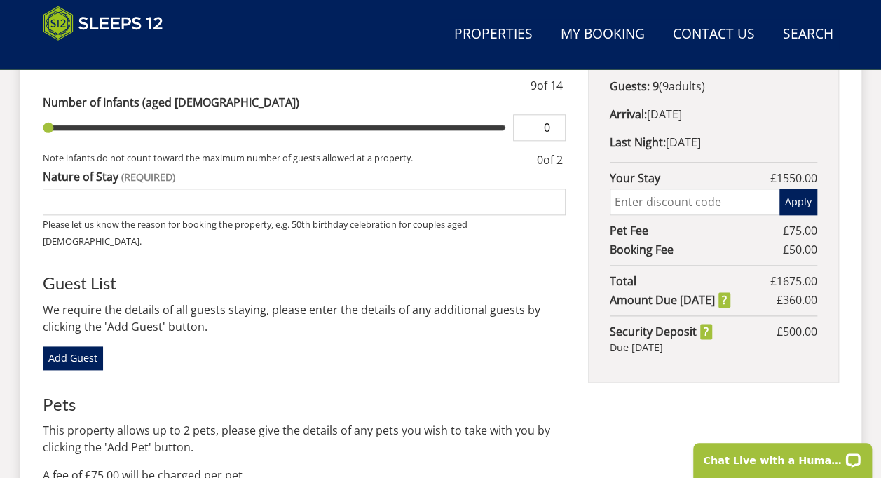
scroll to position [753, 0]
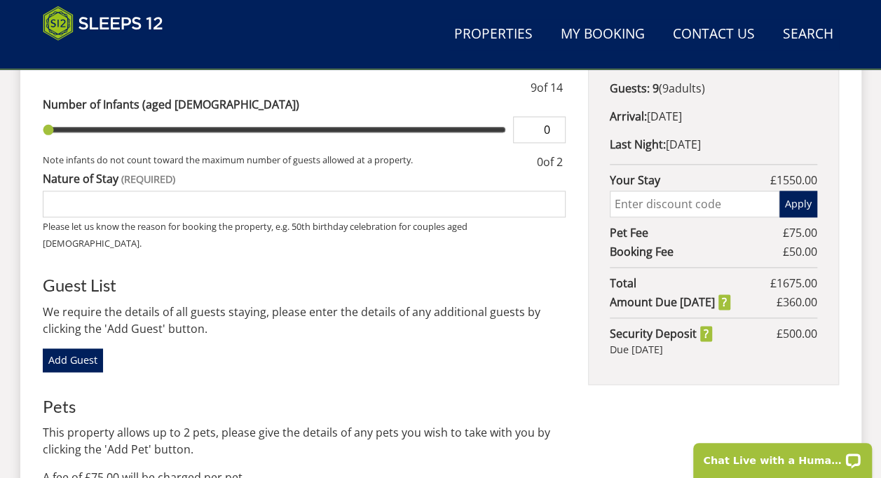
click at [658, 202] on input "text" at bounding box center [694, 204] width 169 height 27
type input "WinterWonder"
click at [798, 200] on button "Apply" at bounding box center [799, 204] width 38 height 27
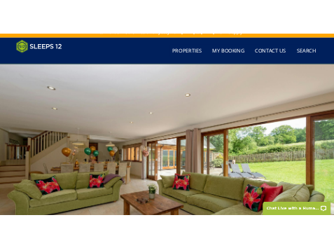
scroll to position [0, 0]
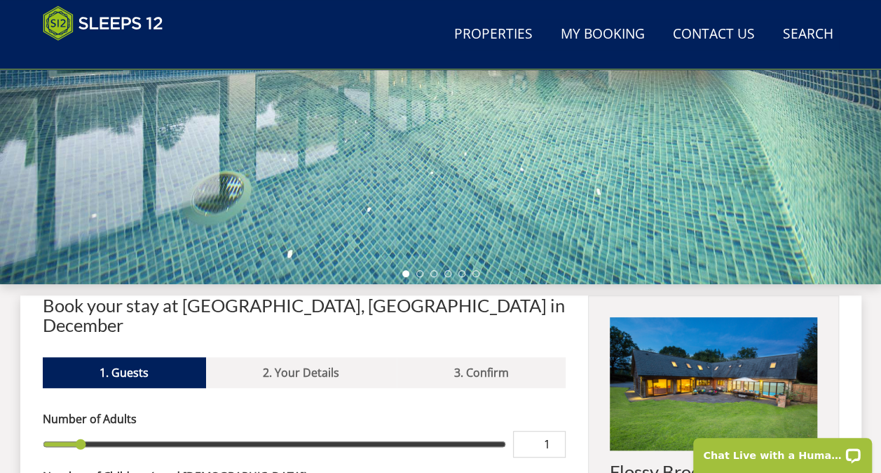
scroll to position [721, 0]
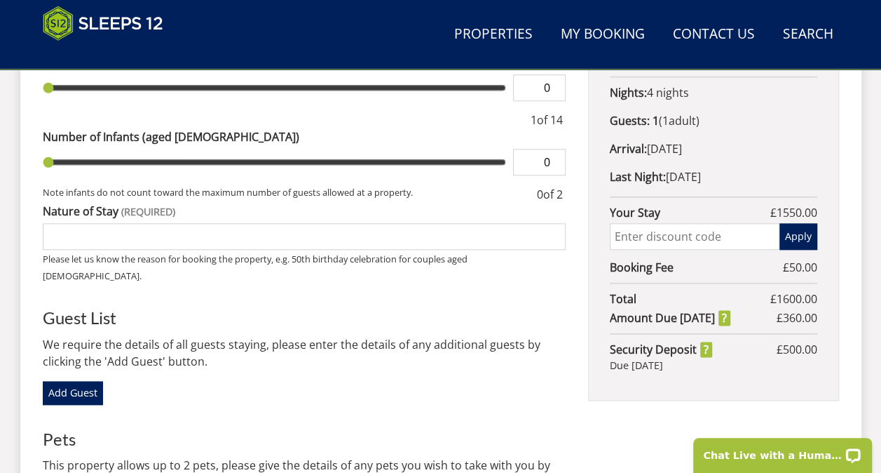
click at [335, 233] on input "text" at bounding box center [694, 236] width 169 height 27
type input "WinterWonder"
click at [335, 235] on button "Apply" at bounding box center [799, 236] width 38 height 27
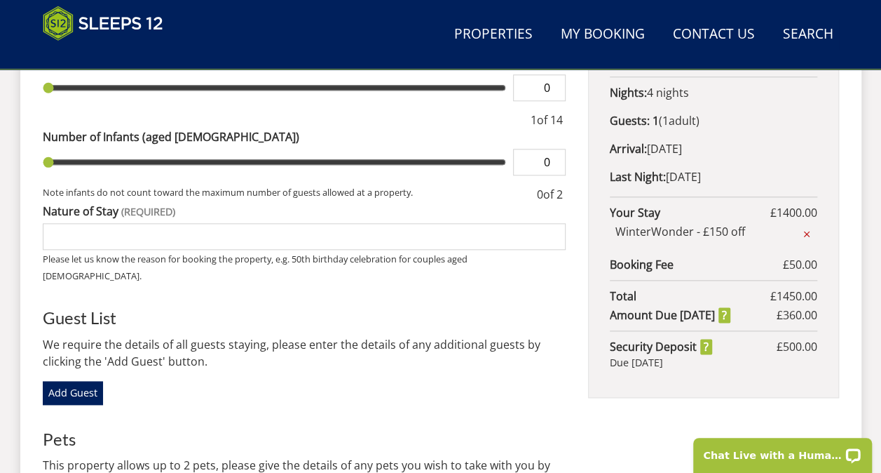
scroll to position [307, 0]
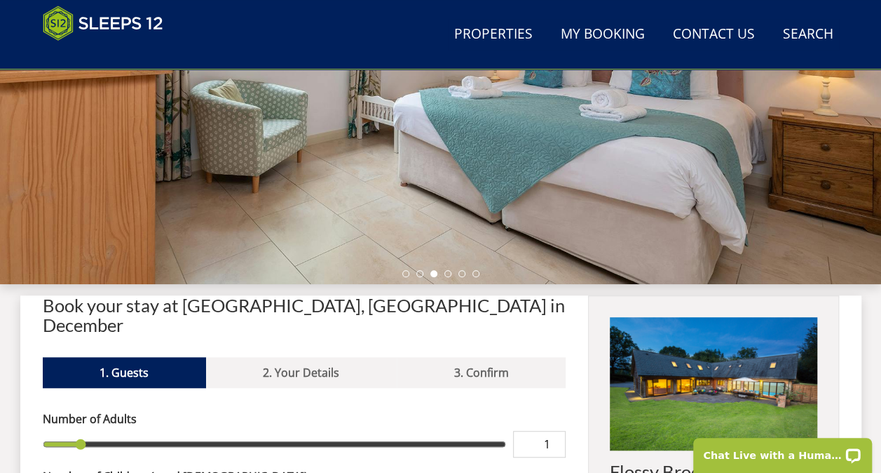
click at [269, 259] on h2 "Book your stay at Flossy Brook, Somerset in December" at bounding box center [305, 314] width 524 height 39
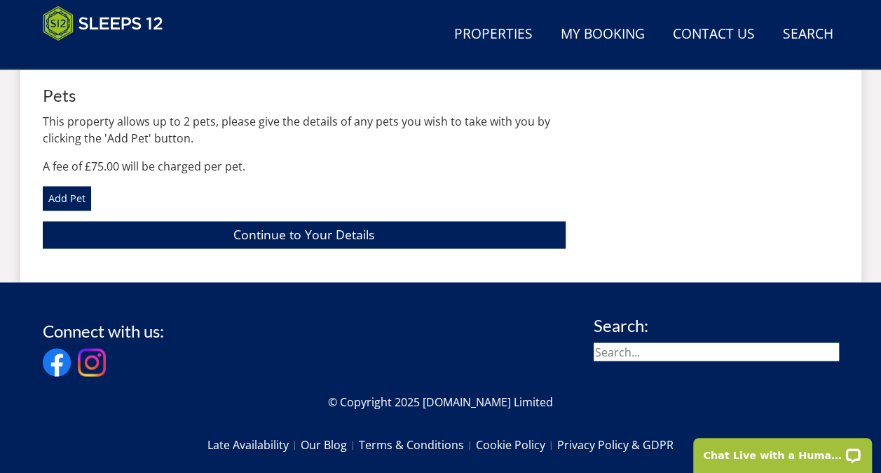
scroll to position [651, 0]
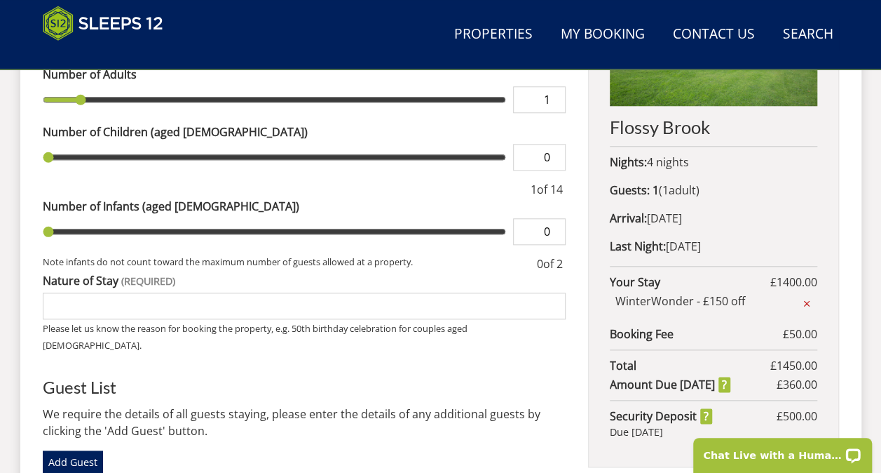
click at [335, 103] on img at bounding box center [713, 39] width 207 height 133
click at [335, 93] on img at bounding box center [713, 39] width 207 height 133
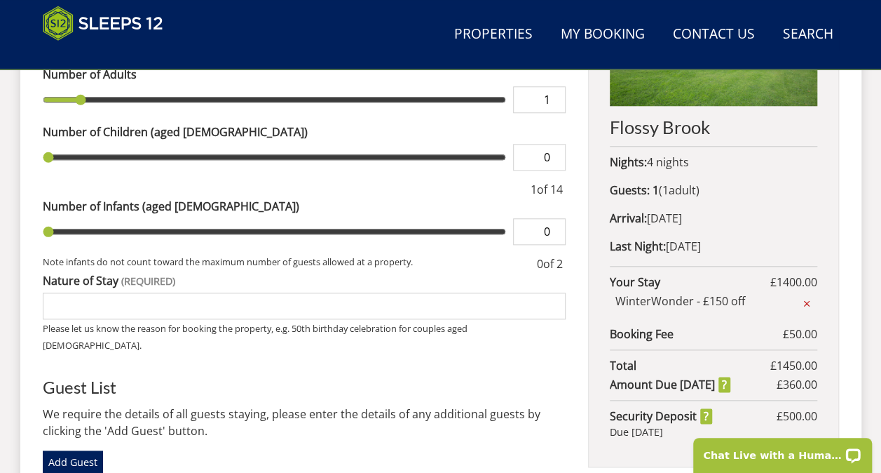
scroll to position [238, 0]
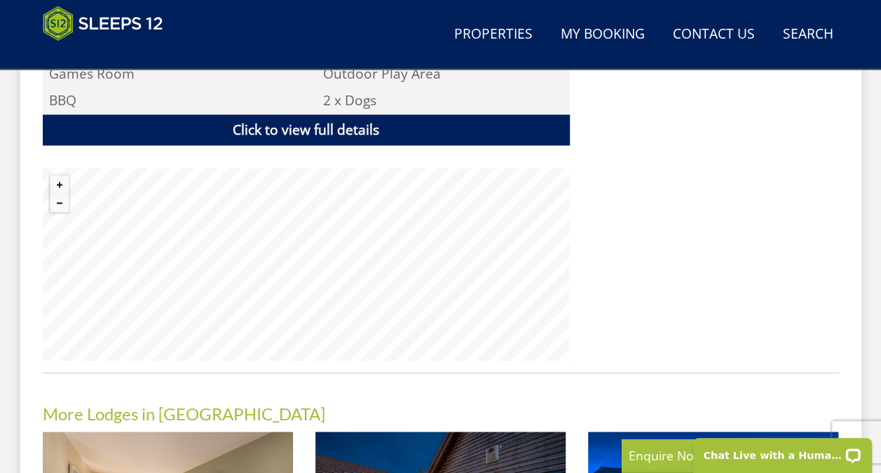
scroll to position [1029, 0]
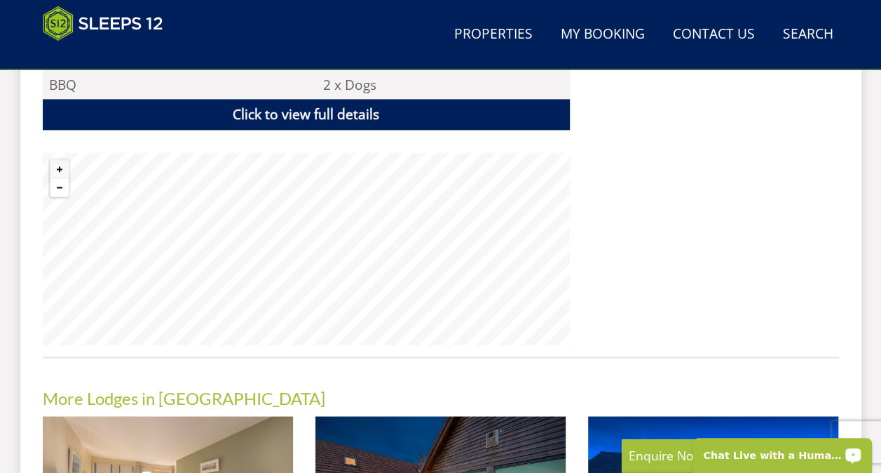
click at [63, 178] on button "Zoom out" at bounding box center [59, 187] width 18 height 18
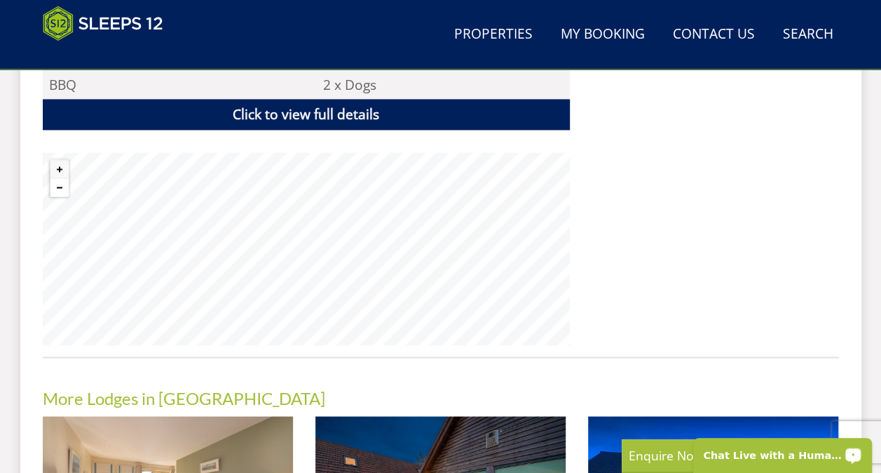
click at [63, 178] on button "Zoom out" at bounding box center [59, 187] width 18 height 18
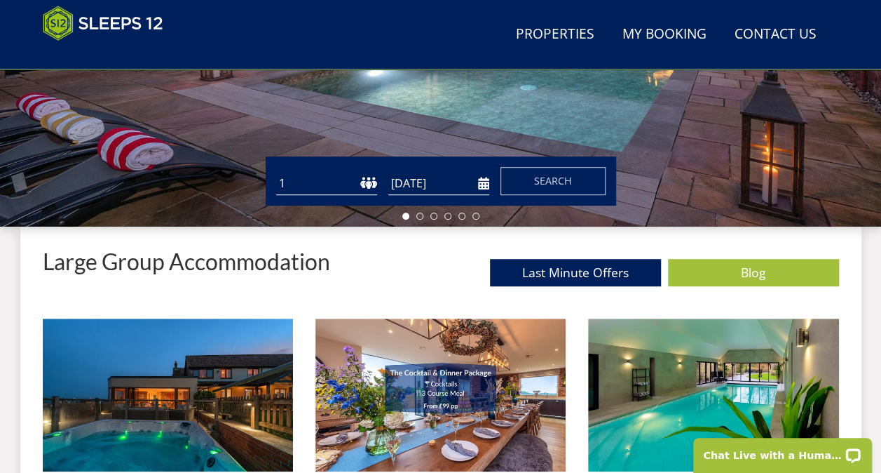
scroll to position [355, 0]
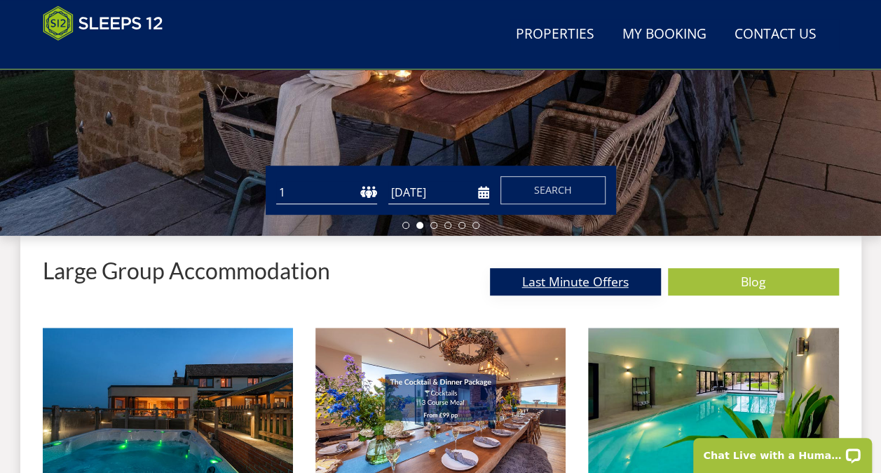
click at [596, 282] on link "Last Minute Offers" at bounding box center [575, 281] width 171 height 27
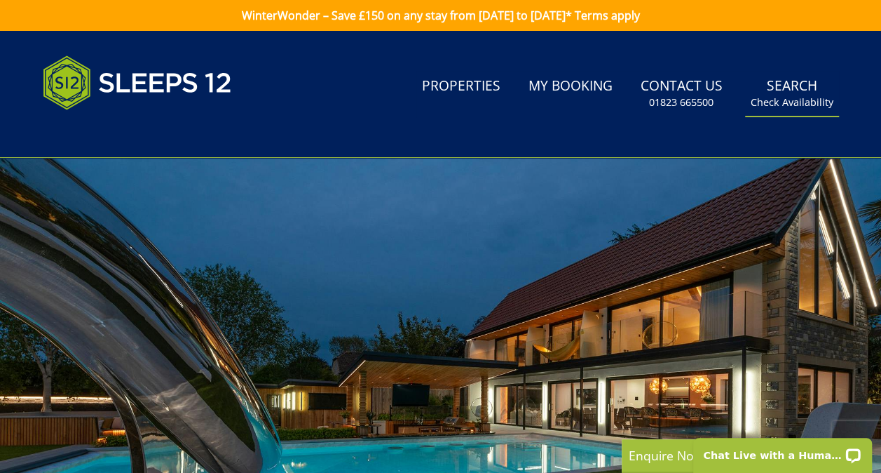
click at [778, 95] on small "Check Availability" at bounding box center [792, 102] width 83 height 14
click at [803, 88] on link "Search Check Availability" at bounding box center [792, 94] width 94 height 46
click at [745, 71] on link "Search Check Availability" at bounding box center [792, 94] width 94 height 46
click at [469, 90] on link "Properties" at bounding box center [461, 87] width 90 height 32
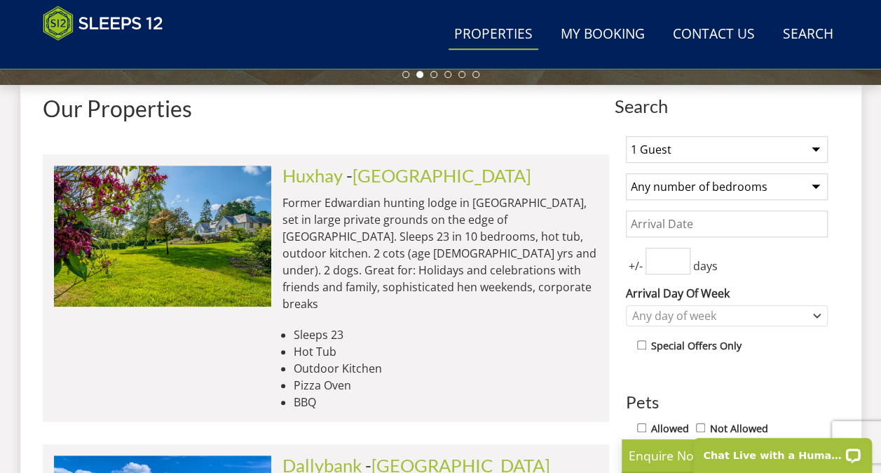
scroll to position [533, 0]
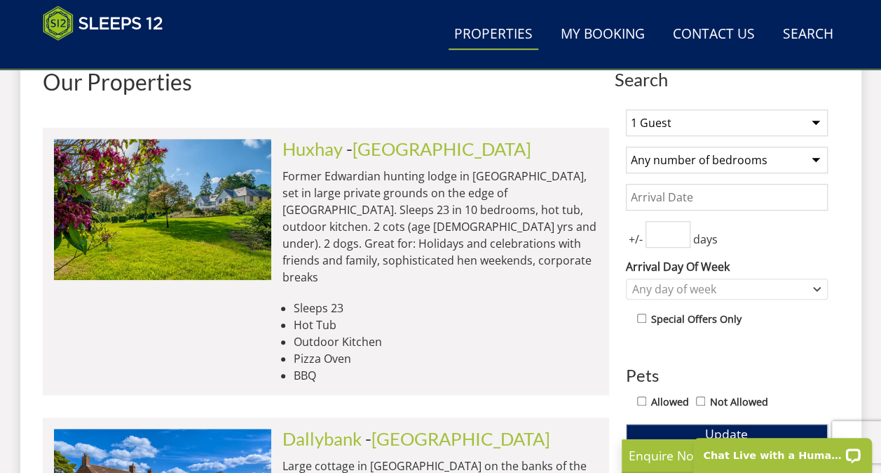
click at [813, 119] on select "1 Guest 2 Guests 3 Guests 4 Guests 5 Guests 6 Guests 7 Guests 8 Guests 9 Guests…" at bounding box center [727, 122] width 202 height 27
select select "9"
click at [626, 109] on select "1 Guest 2 Guests 3 Guests 4 Guests 5 Guests 6 Guests 7 Guests 8 Guests 9 Guests…" at bounding box center [727, 122] width 202 height 27
click at [813, 158] on select "Any number of bedrooms 3 Bedrooms 4 Bedrooms 5 Bedrooms 6 Bedrooms 7 Bedrooms 8…" at bounding box center [727, 160] width 202 height 27
select select "5"
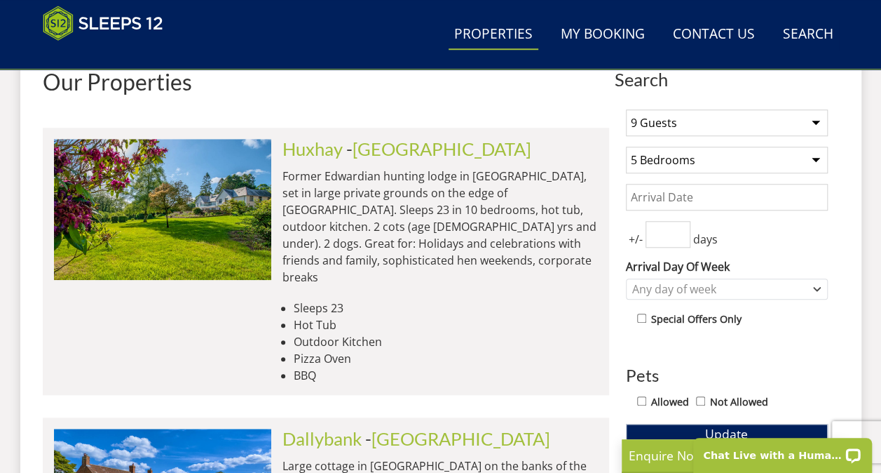
click at [626, 147] on select "Any number of bedrooms 3 Bedrooms 4 Bedrooms 5 Bedrooms 6 Bedrooms 7 Bedrooms 8…" at bounding box center [727, 160] width 202 height 27
click at [680, 228] on input "1" at bounding box center [668, 234] width 45 height 27
click at [680, 228] on input "2" at bounding box center [668, 234] width 45 height 27
click at [680, 228] on input "3" at bounding box center [668, 234] width 45 height 27
type input "4"
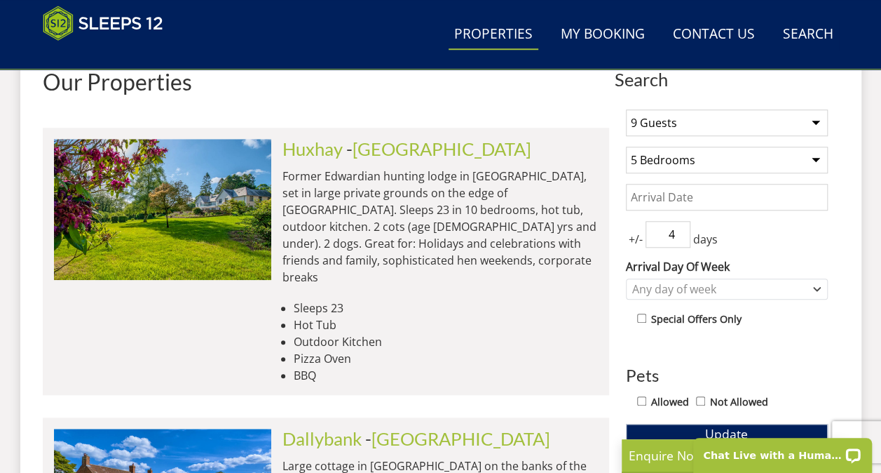
click at [680, 228] on input "4" at bounding box center [668, 234] width 45 height 27
click at [674, 285] on div "Any day of week" at bounding box center [720, 288] width 182 height 15
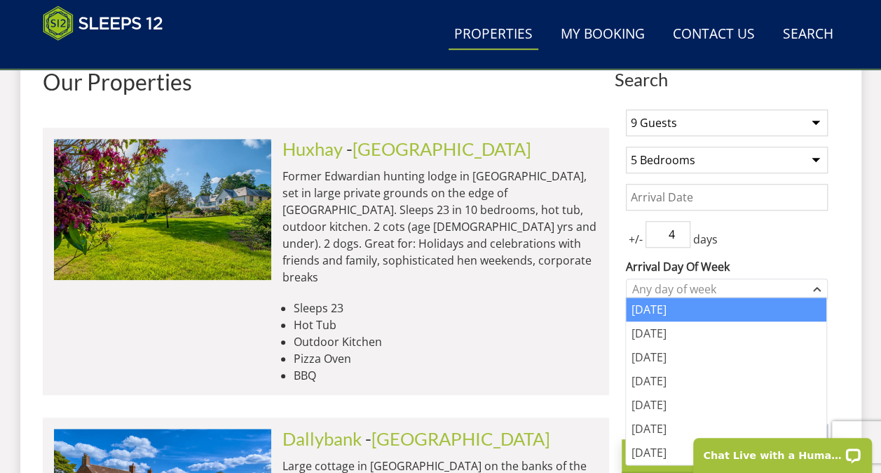
click at [659, 314] on div "[DATE]" at bounding box center [726, 309] width 201 height 24
click at [819, 287] on icon "Combobox" at bounding box center [818, 288] width 6 height 3
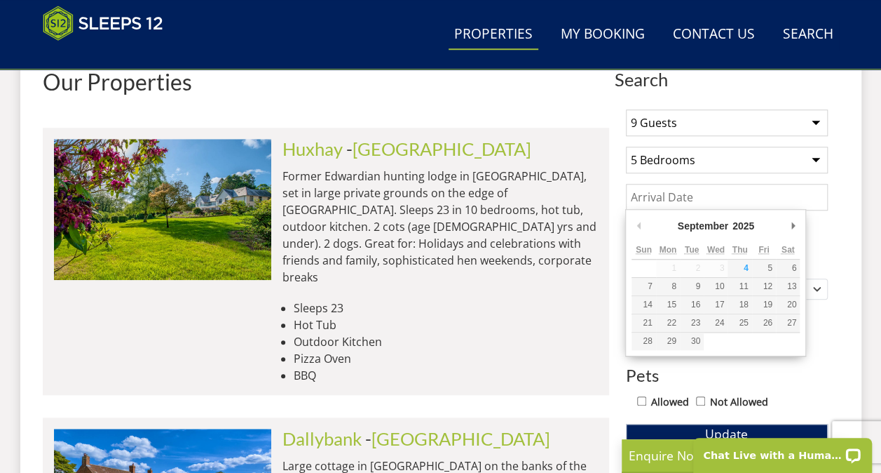
click at [727, 198] on input "Date" at bounding box center [727, 197] width 202 height 27
type input "[DATE]"
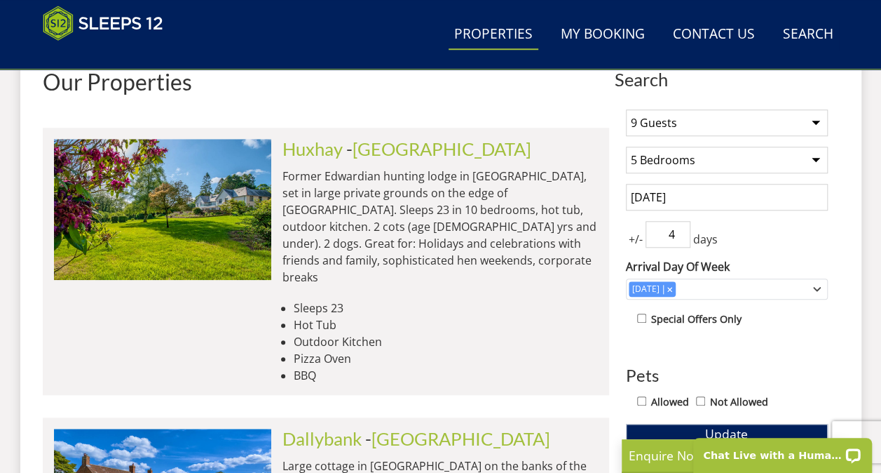
click at [642, 397] on input "Allowed" at bounding box center [641, 400] width 9 height 9
checkbox input "true"
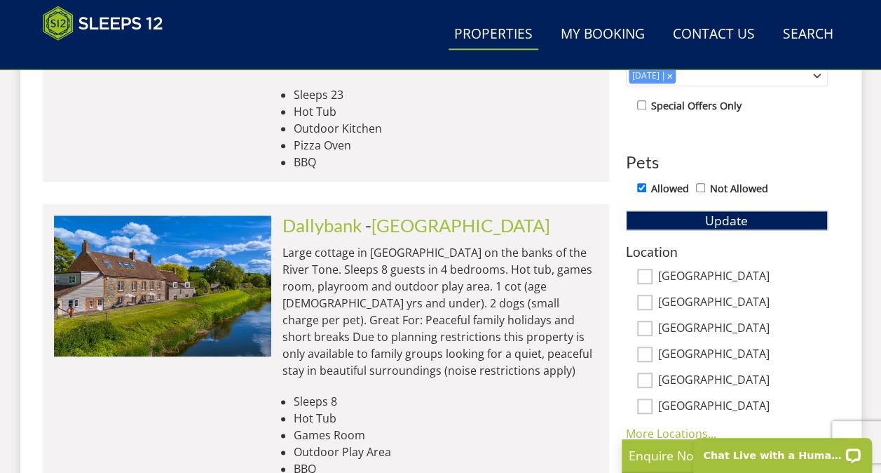
scroll to position [757, 0]
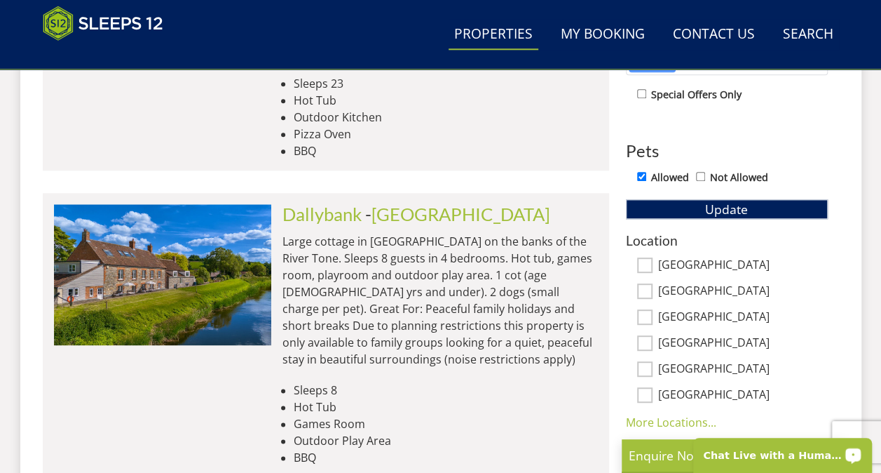
click at [647, 366] on input "[GEOGRAPHIC_DATA]" at bounding box center [644, 368] width 15 height 15
checkbox input "true"
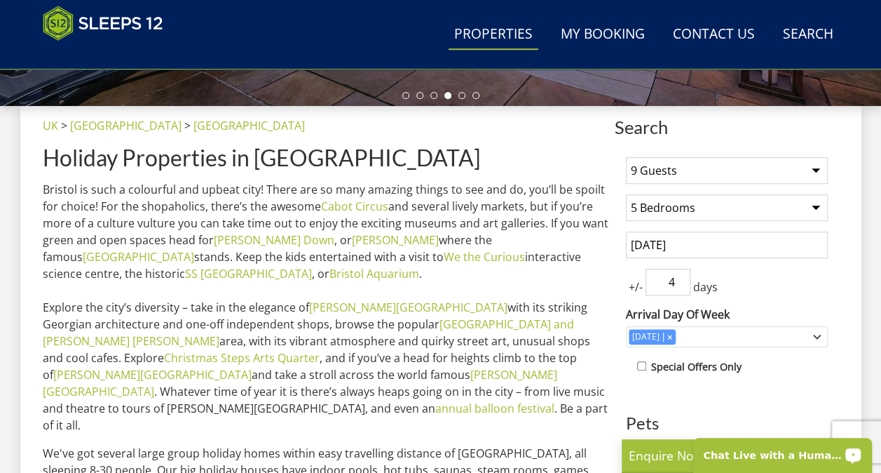
scroll to position [899, 0]
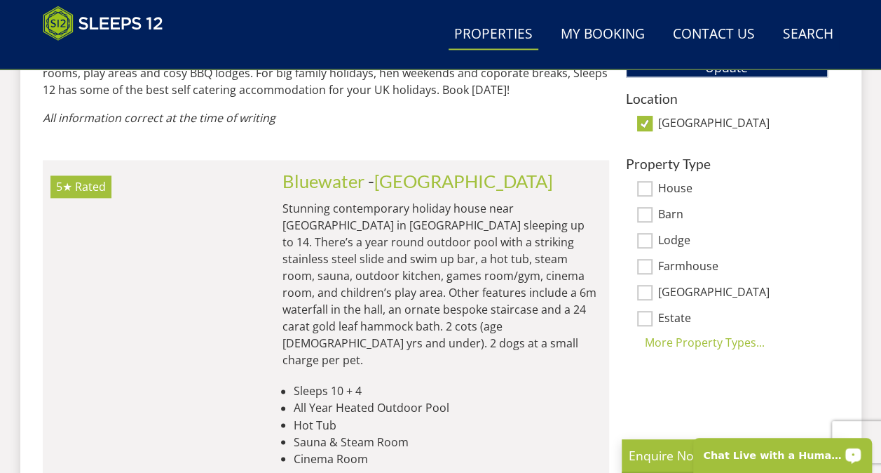
click at [646, 122] on input "[GEOGRAPHIC_DATA]" at bounding box center [644, 123] width 15 height 15
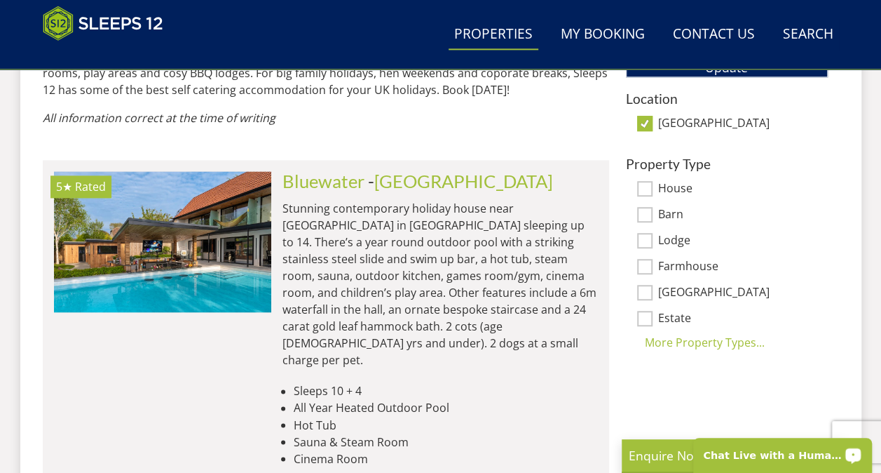
checkbox input "false"
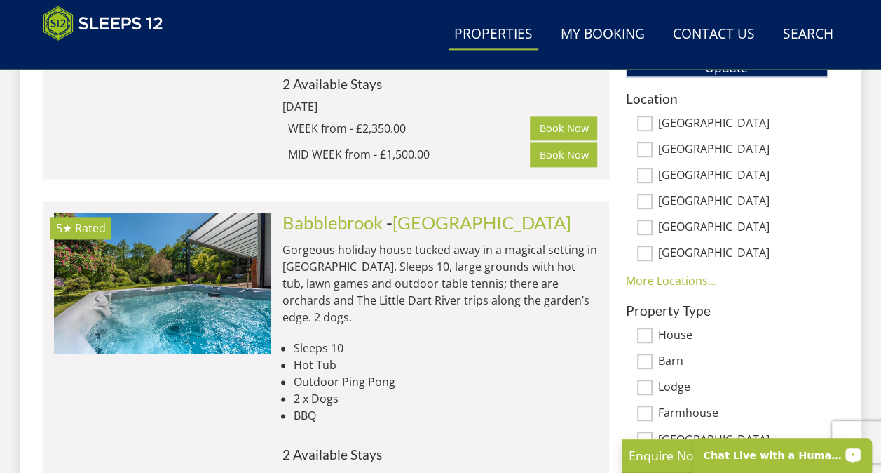
click at [649, 174] on input "[GEOGRAPHIC_DATA]" at bounding box center [644, 175] width 15 height 15
checkbox input "true"
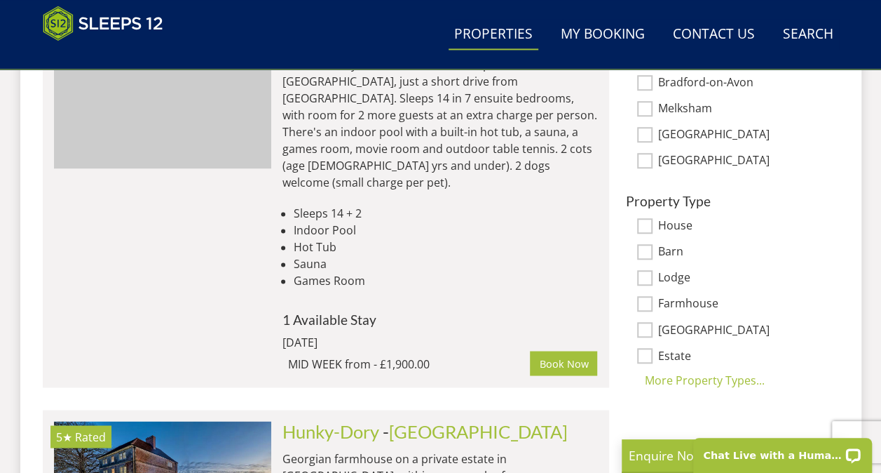
scroll to position [1011, 0]
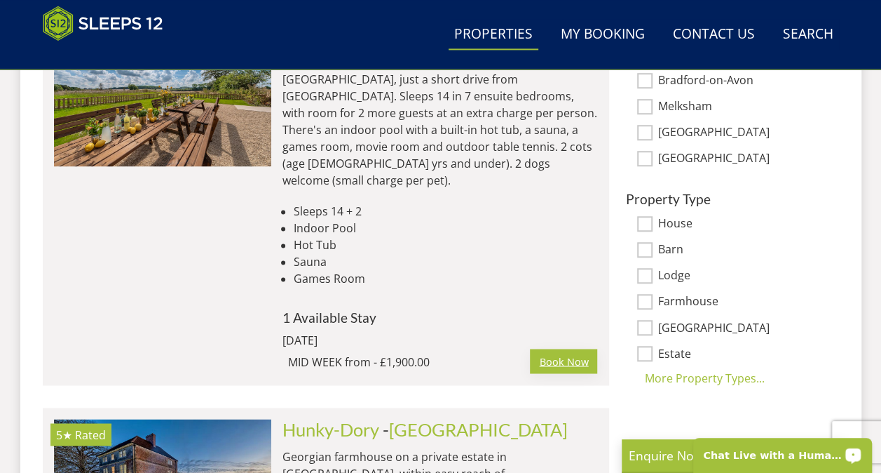
click at [549, 348] on link "Book Now" at bounding box center [563, 360] width 67 height 24
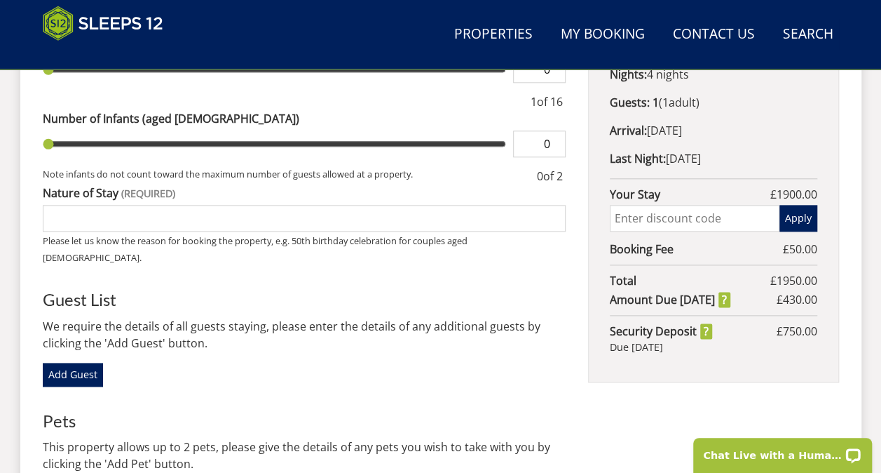
scroll to position [325, 0]
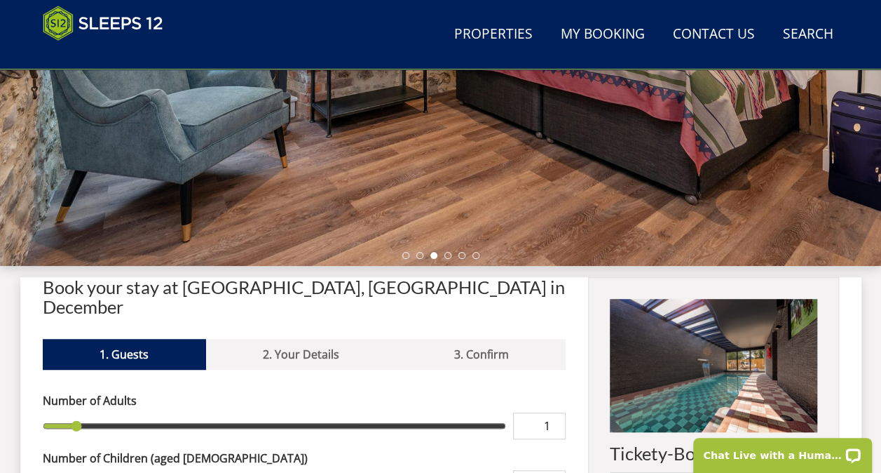
select select "9"
select select "5"
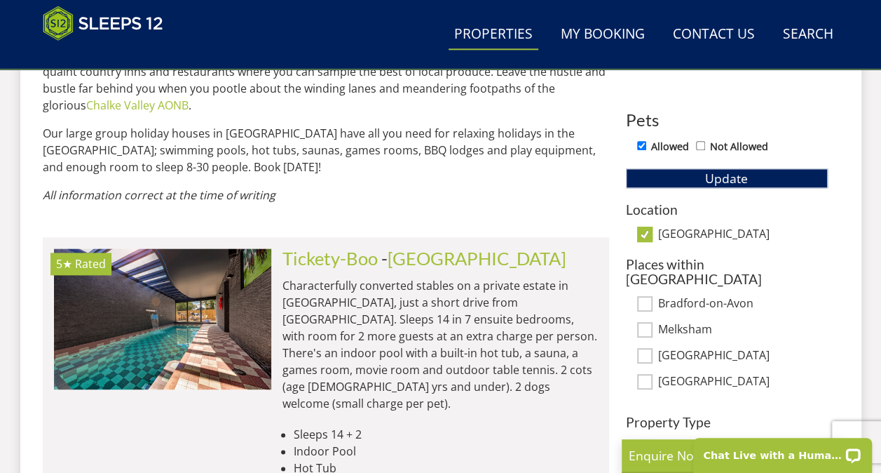
scroll to position [794, 0]
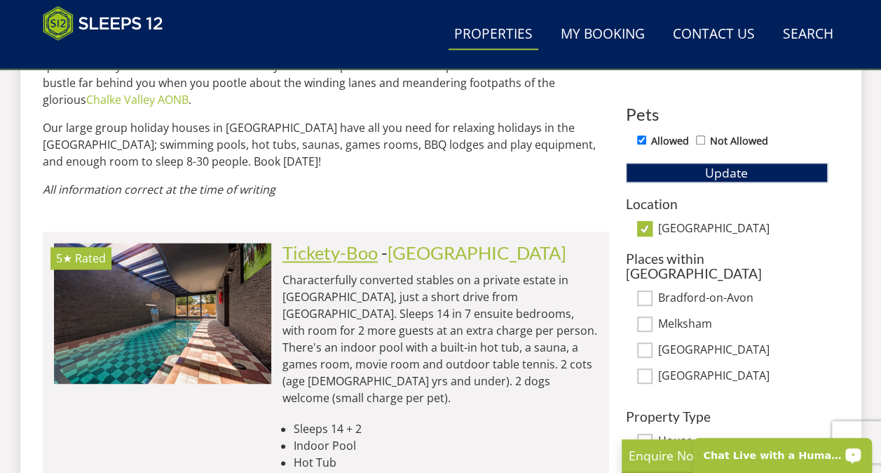
click at [360, 242] on link "Tickety-Boo" at bounding box center [330, 252] width 95 height 21
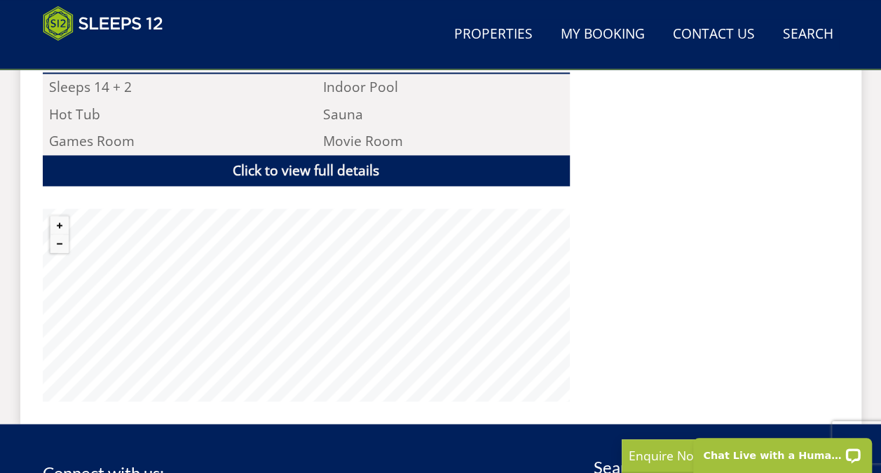
scroll to position [1038, 0]
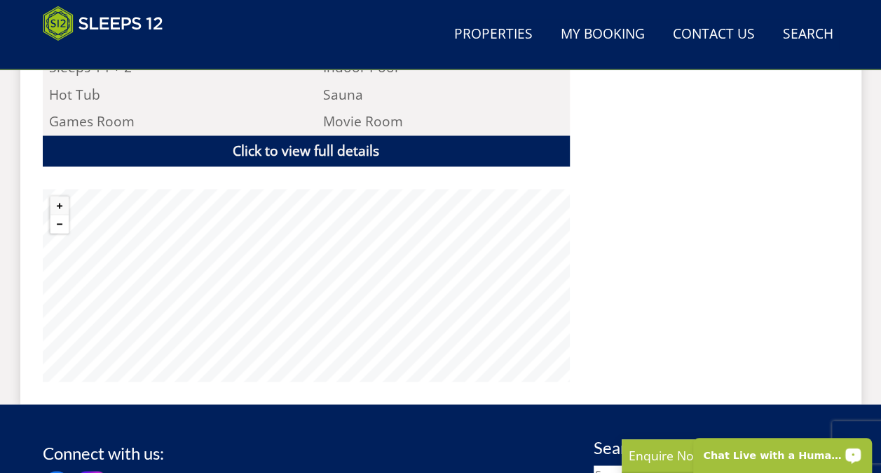
click at [61, 215] on button "Zoom out" at bounding box center [59, 224] width 18 height 18
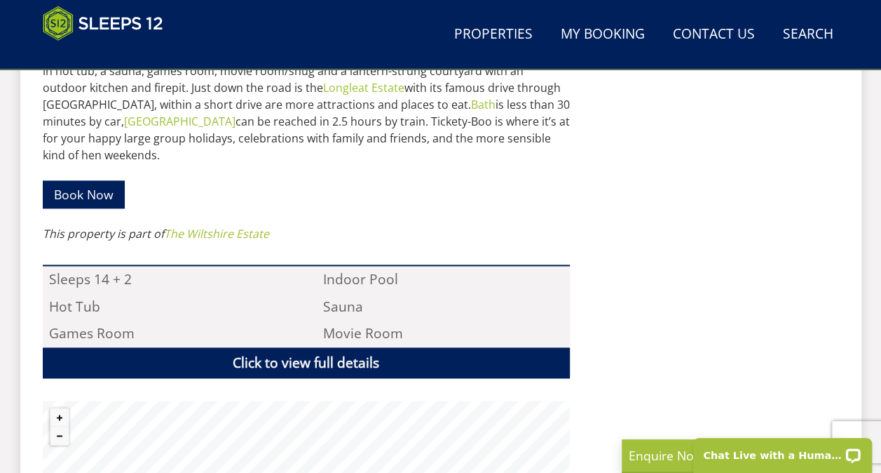
scroll to position [413, 0]
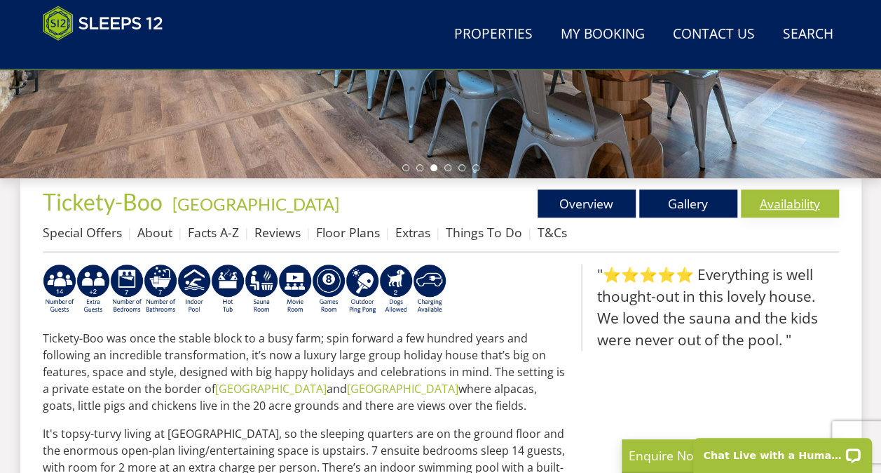
click at [789, 198] on link "Availability" at bounding box center [790, 203] width 98 height 28
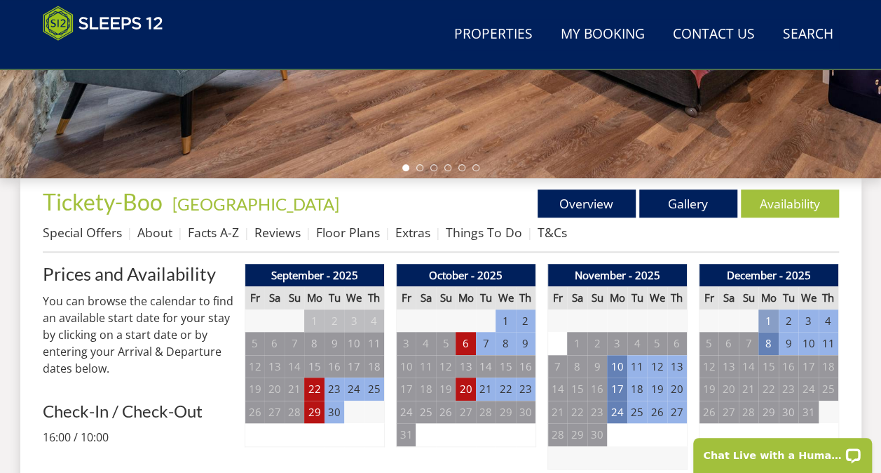
click at [774, 318] on td "1" at bounding box center [769, 320] width 20 height 23
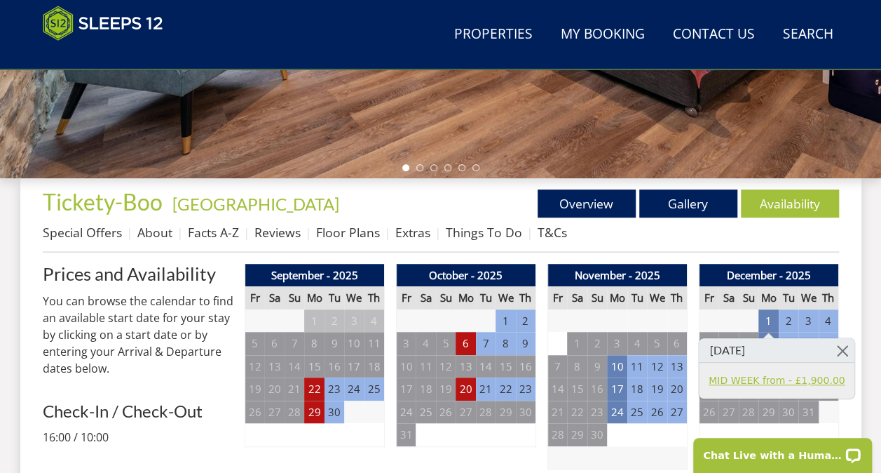
click at [805, 380] on link "MID WEEK from - £1,900.00" at bounding box center [777, 380] width 136 height 15
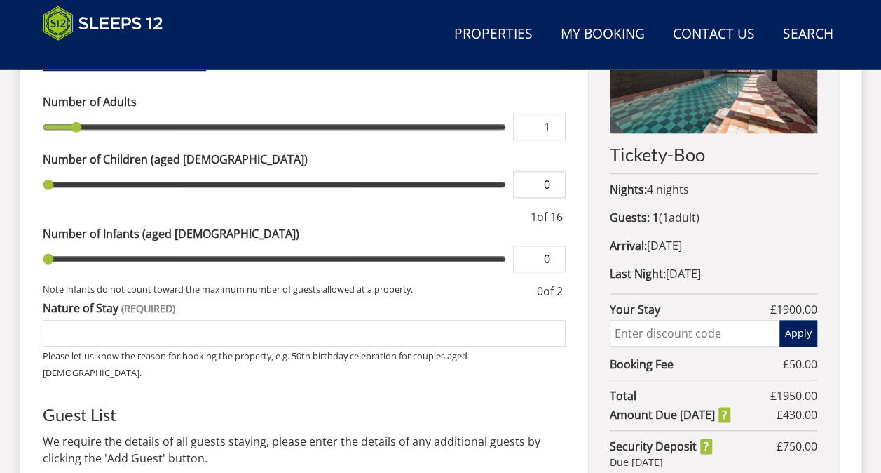
scroll to position [602, 0]
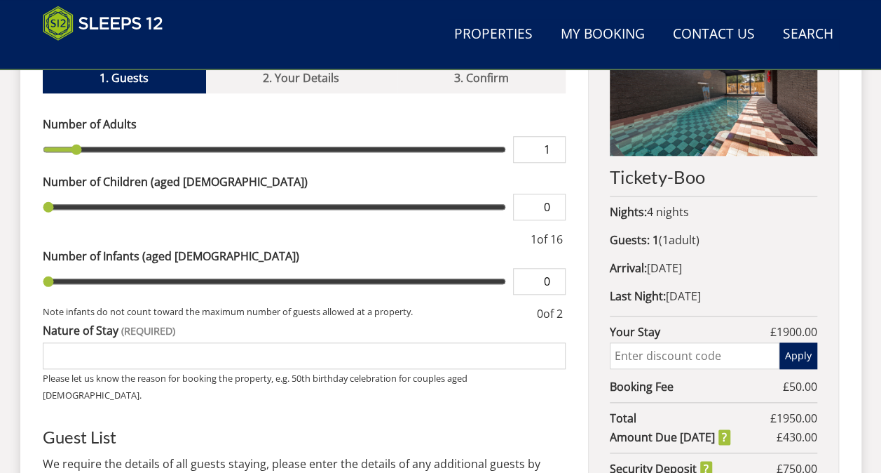
click at [641, 352] on input "text" at bounding box center [694, 355] width 169 height 27
type input "WinterWonder"
click at [806, 352] on button "Apply" at bounding box center [799, 355] width 38 height 27
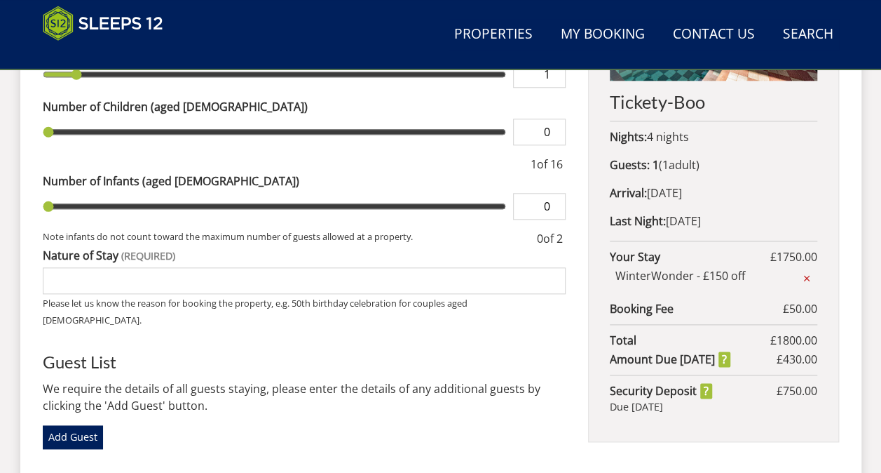
scroll to position [686, 0]
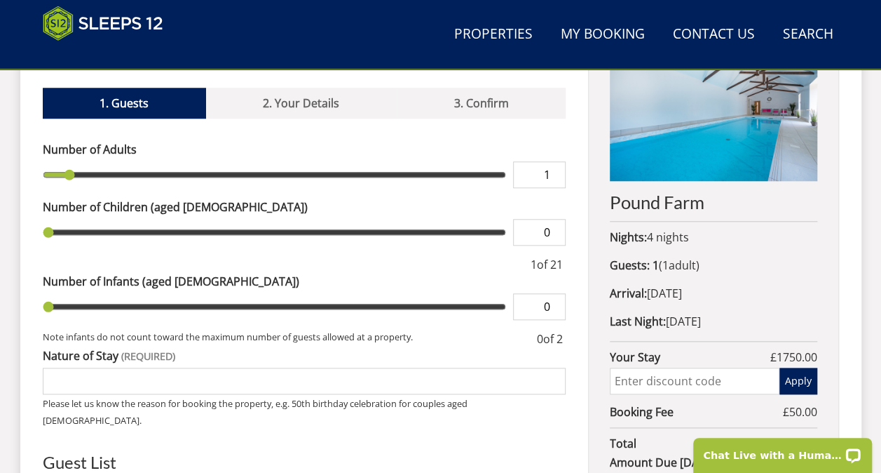
scroll to position [163, 0]
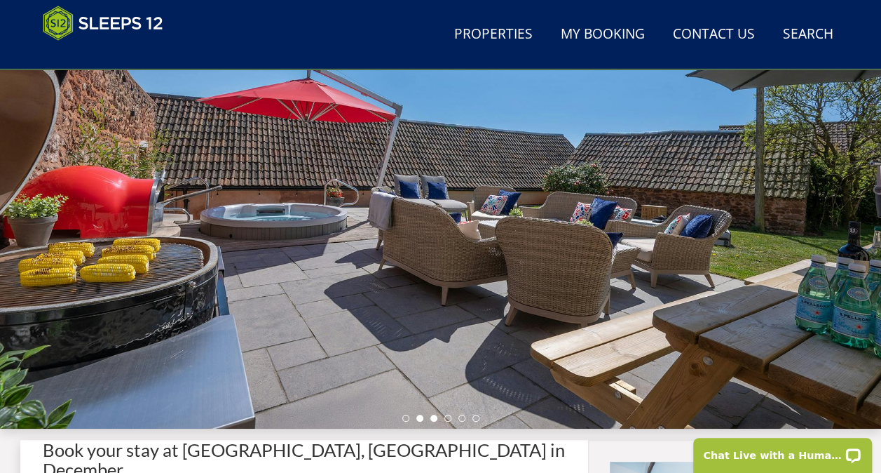
click at [433, 417] on li at bounding box center [433, 417] width 7 height 7
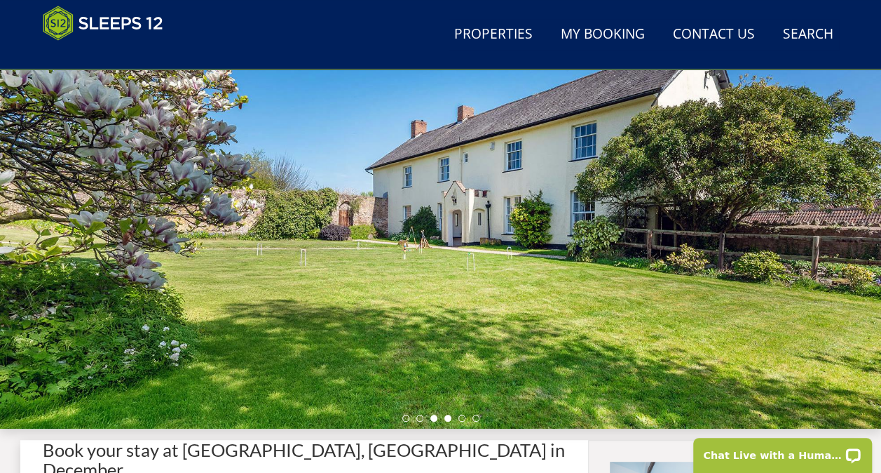
click at [446, 414] on li at bounding box center [447, 417] width 7 height 7
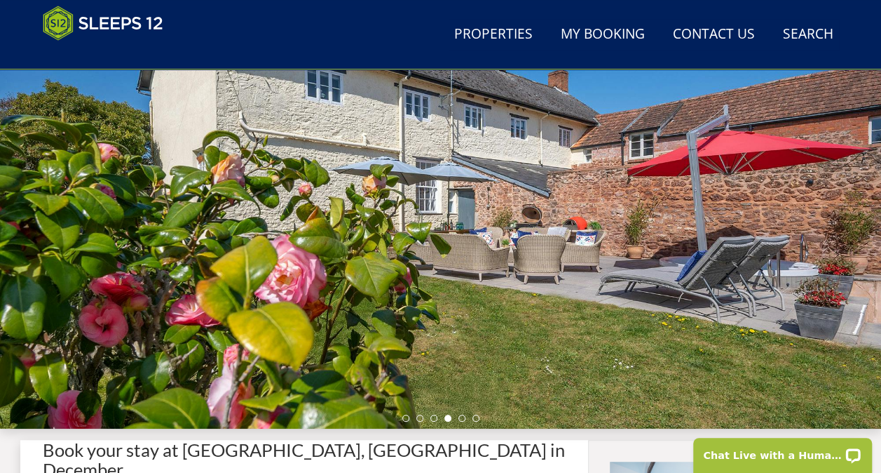
click at [458, 414] on ul at bounding box center [440, 417] width 77 height 7
click at [460, 418] on li at bounding box center [462, 417] width 7 height 7
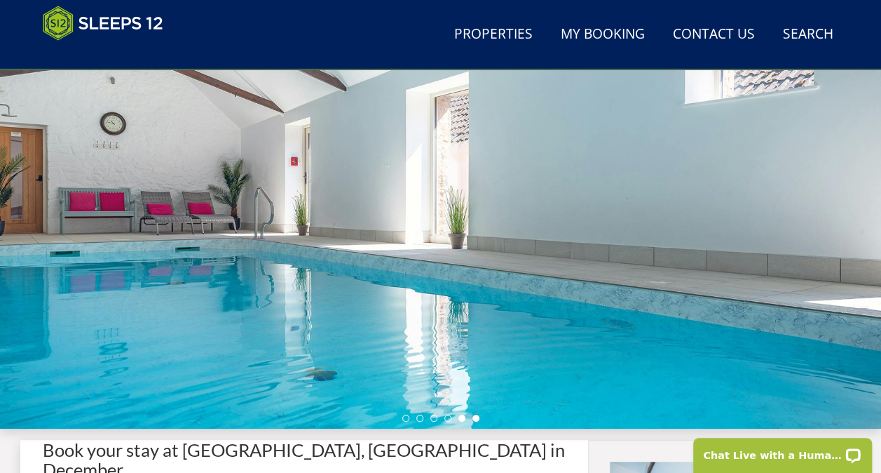
click at [477, 414] on ul at bounding box center [440, 417] width 77 height 7
click at [477, 416] on li at bounding box center [476, 417] width 7 height 7
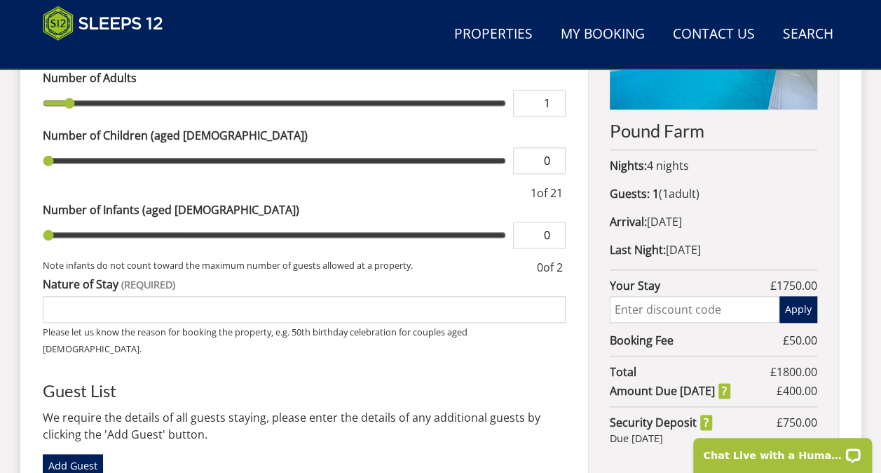
scroll to position [667, 0]
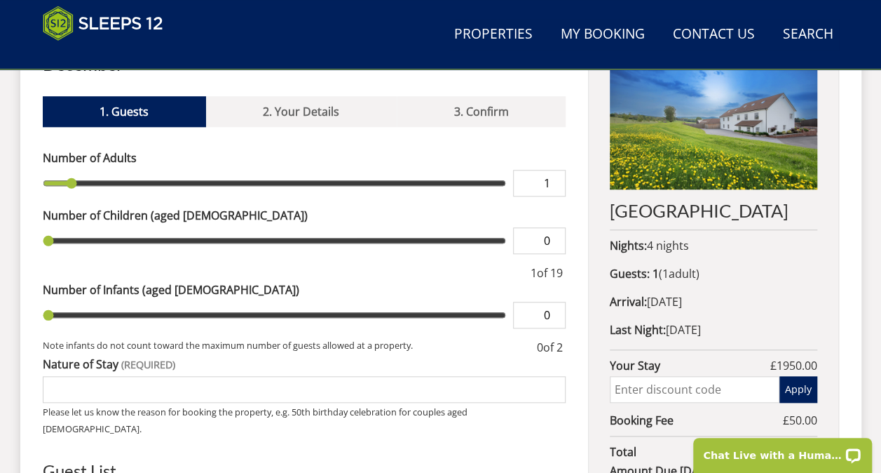
scroll to position [563, 0]
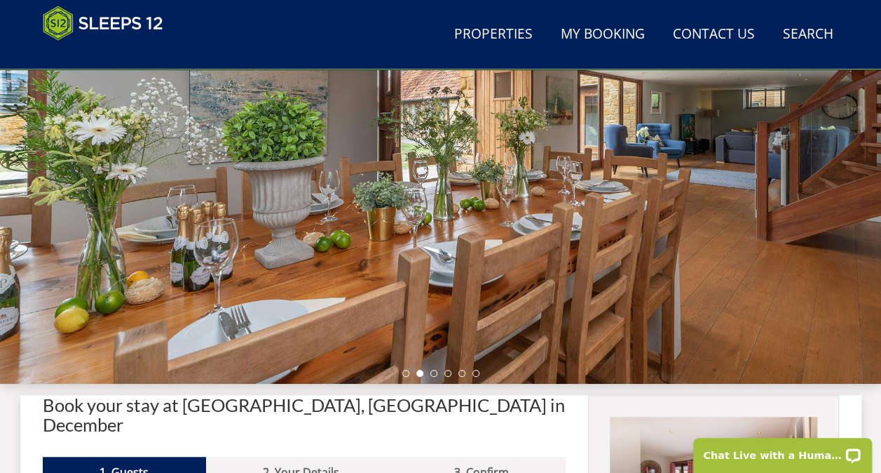
scroll to position [217, 0]
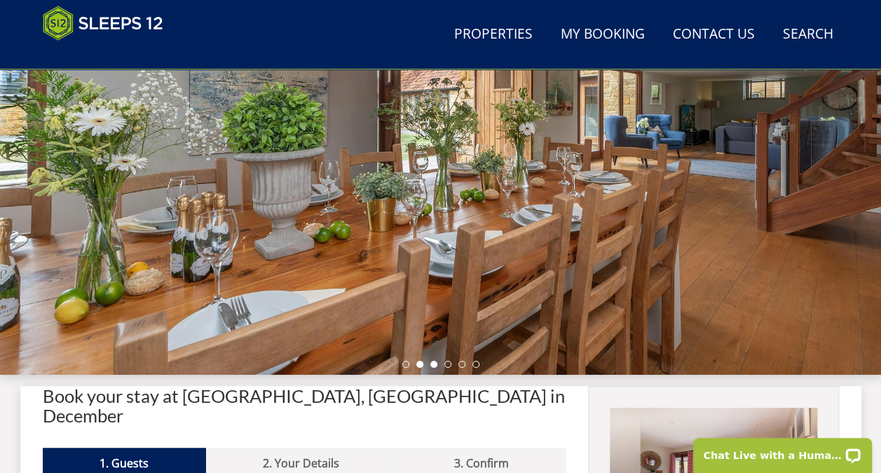
click at [434, 361] on li at bounding box center [433, 363] width 7 height 7
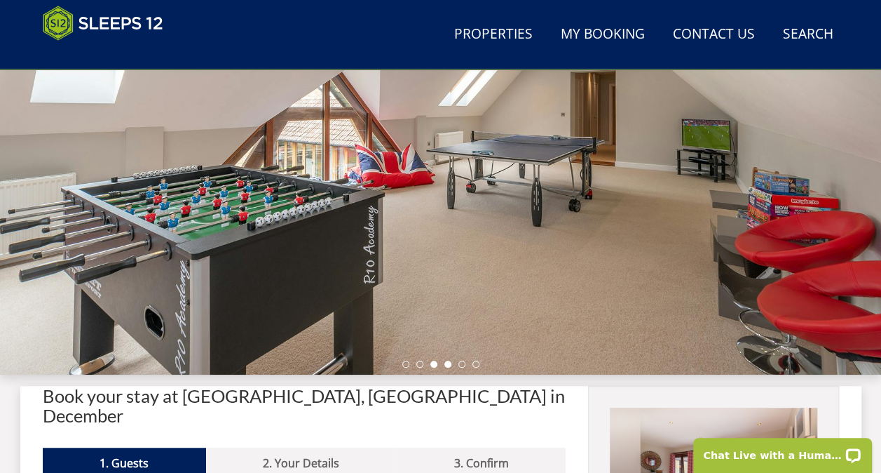
click at [447, 362] on li at bounding box center [447, 363] width 7 height 7
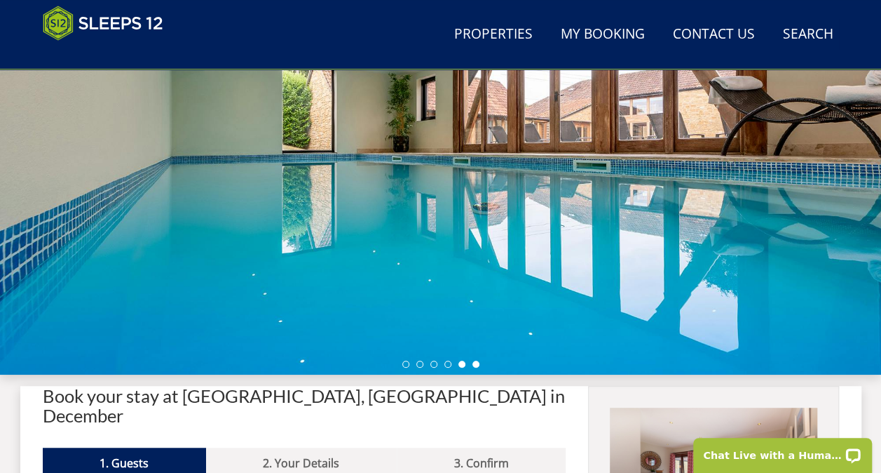
click at [473, 362] on li at bounding box center [476, 363] width 7 height 7
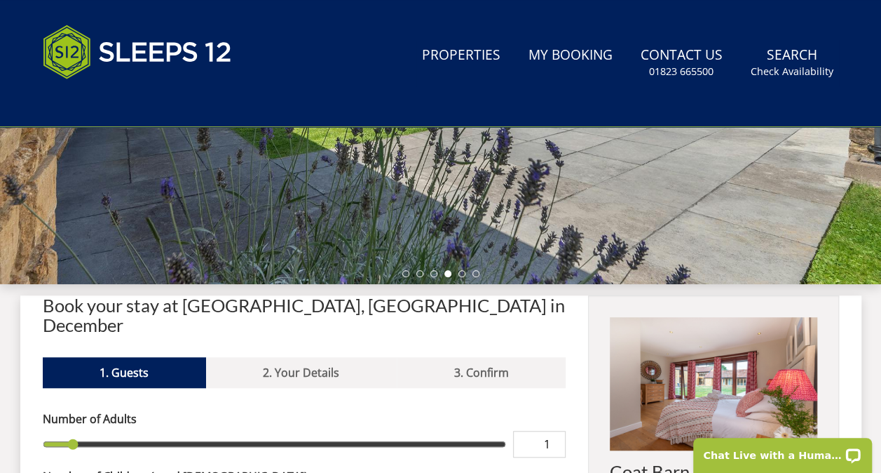
scroll to position [355, 0]
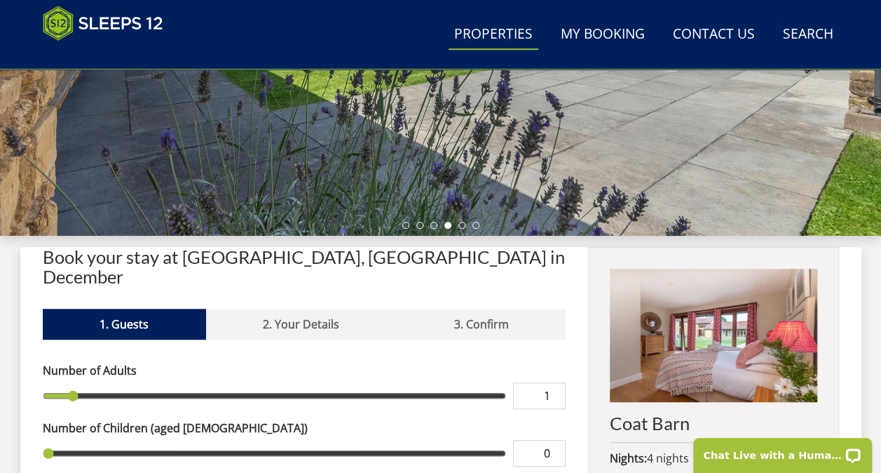
click at [487, 29] on link "Properties" at bounding box center [494, 35] width 90 height 32
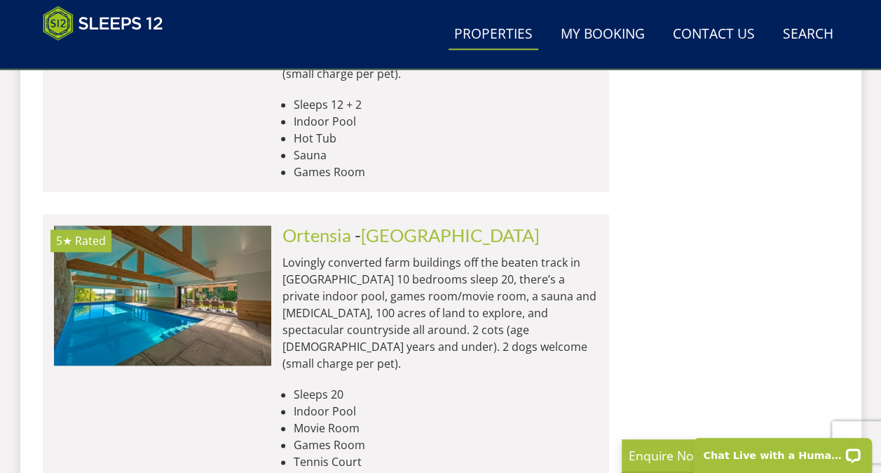
scroll to position [6073, 0]
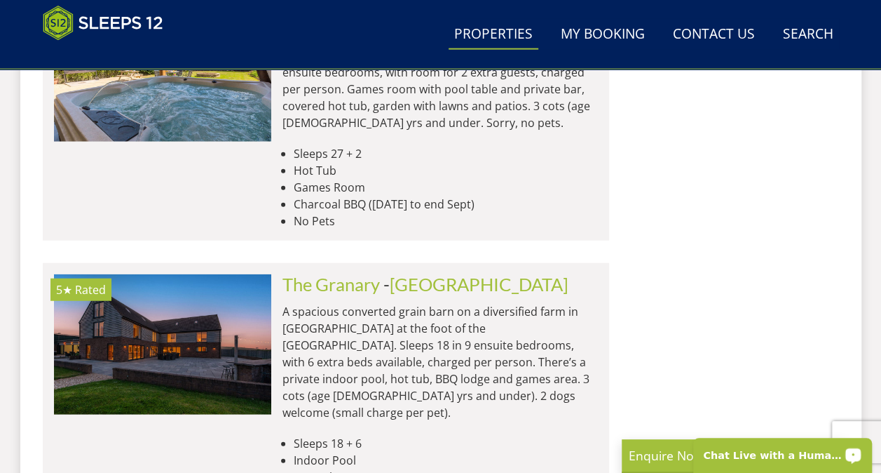
scroll to position [9663, 0]
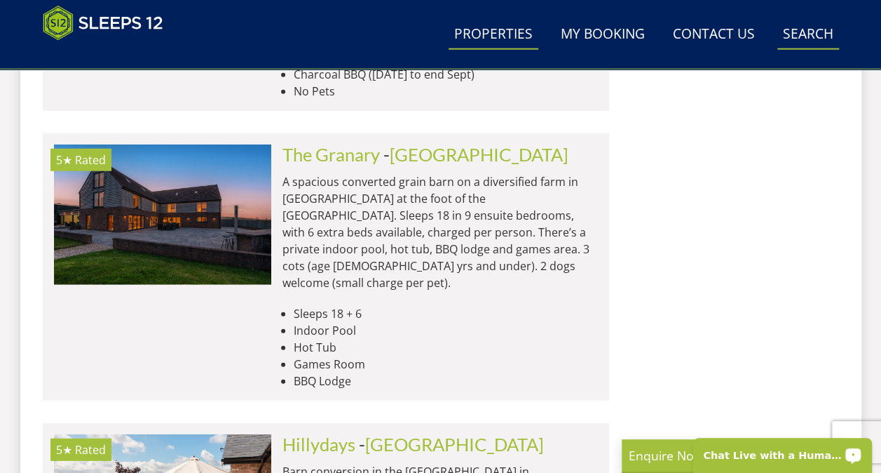
click at [812, 33] on link "Search Check Availability" at bounding box center [809, 35] width 62 height 32
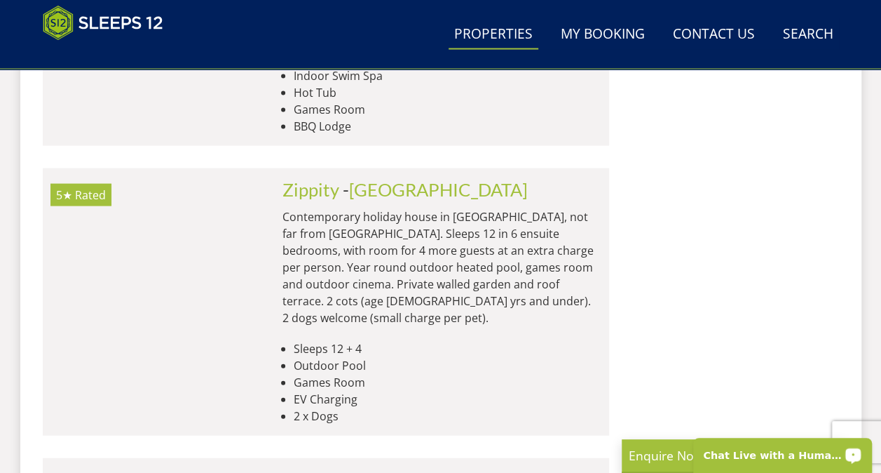
scroll to position [1362, 0]
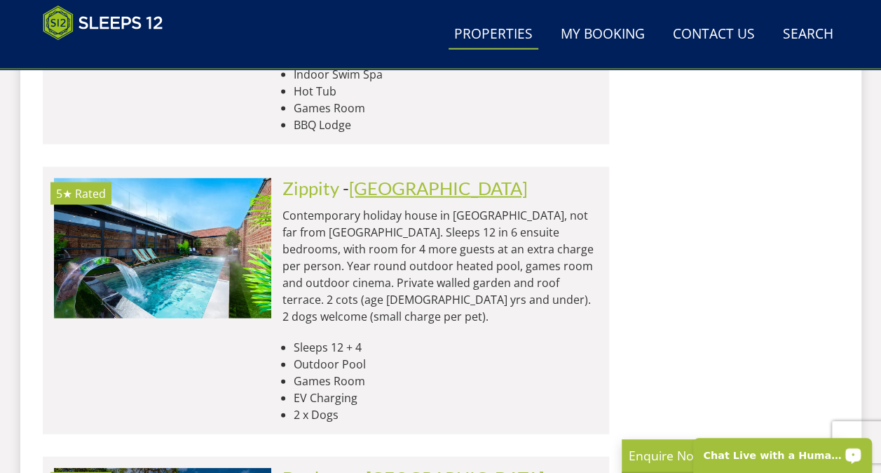
click at [389, 177] on link "[GEOGRAPHIC_DATA]" at bounding box center [438, 187] width 179 height 21
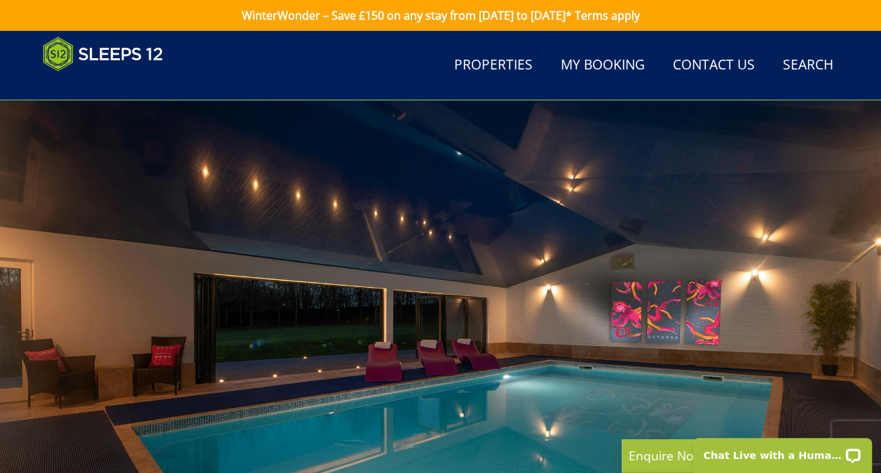
scroll to position [413, 0]
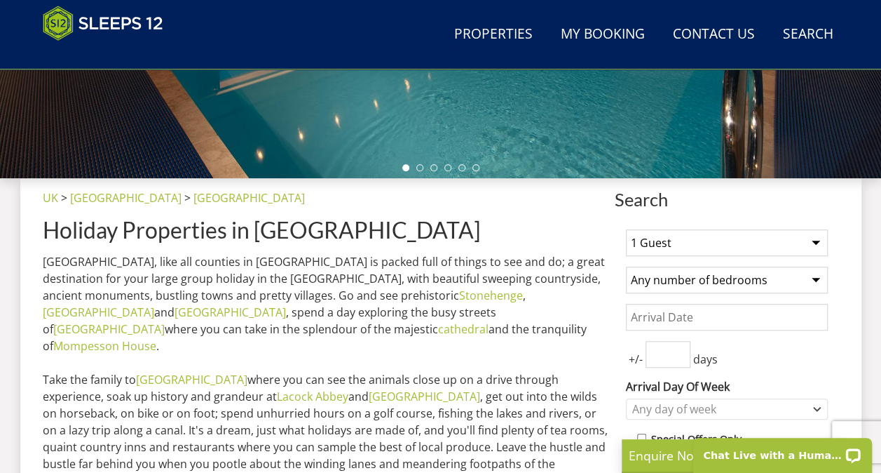
click at [815, 241] on select "1 Guest 2 Guests 3 Guests 4 Guests 5 Guests 6 Guests 7 Guests 8 Guests 9 Guests…" at bounding box center [727, 242] width 202 height 27
select select "9"
click at [626, 229] on select "1 Guest 2 Guests 3 Guests 4 Guests 5 Guests 6 Guests 7 Guests 8 Guests 9 Guests…" at bounding box center [727, 242] width 202 height 27
click at [810, 275] on select "Any number of bedrooms 4 Bedrooms 5 Bedrooms 6 Bedrooms 7 Bedrooms 8 Bedrooms 9…" at bounding box center [727, 279] width 202 height 27
select select "5"
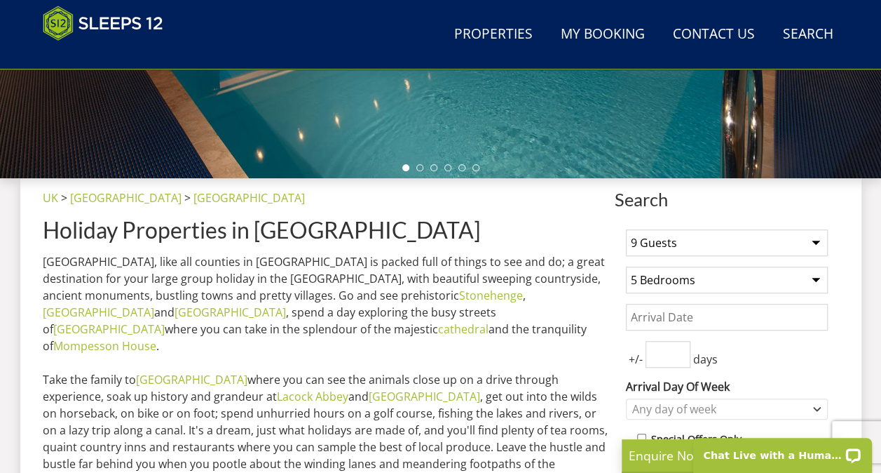
click at [626, 266] on select "Any number of bedrooms 4 Bedrooms 5 Bedrooms 6 Bedrooms 7 Bedrooms 8 Bedrooms 9…" at bounding box center [727, 279] width 202 height 27
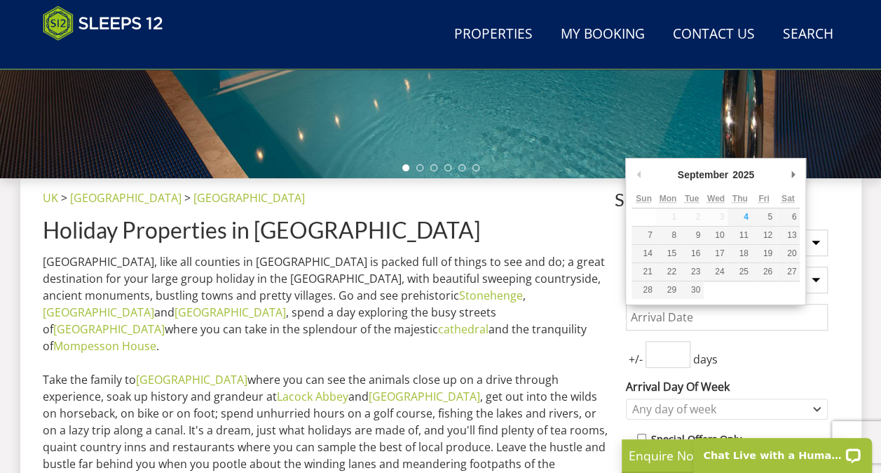
click at [701, 306] on input "Date" at bounding box center [727, 317] width 202 height 27
type input "[DATE]"
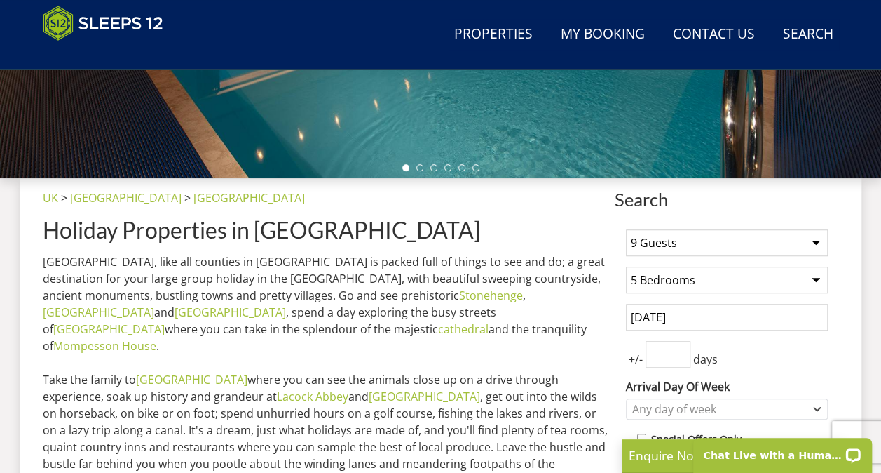
click at [630, 356] on span "+/-" at bounding box center [636, 359] width 20 height 17
click at [669, 357] on input "number" at bounding box center [668, 354] width 45 height 27
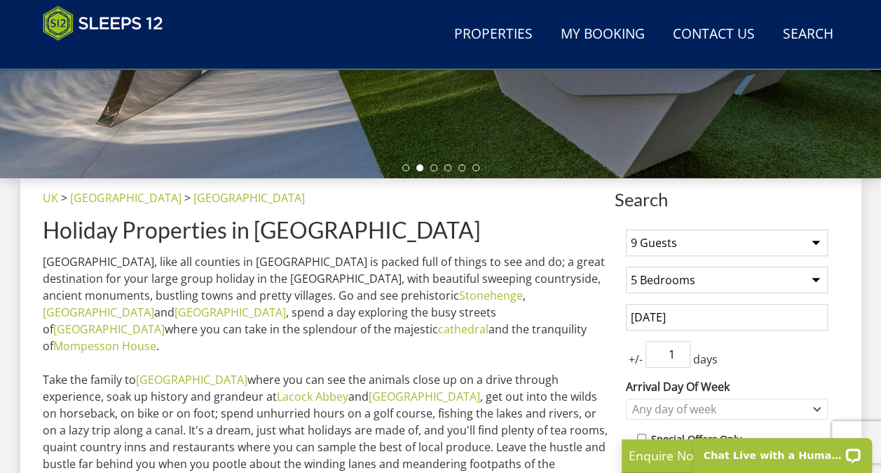
click at [679, 348] on input "1" at bounding box center [668, 354] width 45 height 27
click at [679, 348] on input "2" at bounding box center [668, 354] width 45 height 27
click at [679, 348] on input "3" at bounding box center [668, 354] width 45 height 27
type input "4"
click at [679, 348] on input "4" at bounding box center [668, 354] width 45 height 27
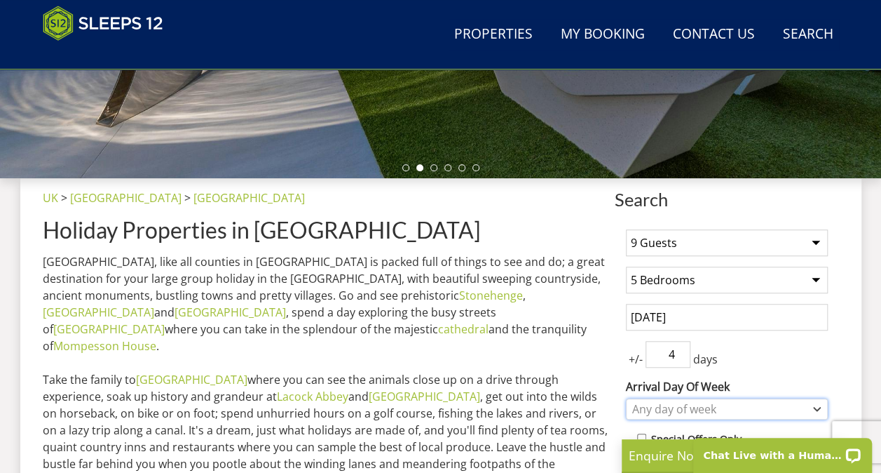
click at [806, 408] on div "Any day of week" at bounding box center [720, 408] width 182 height 15
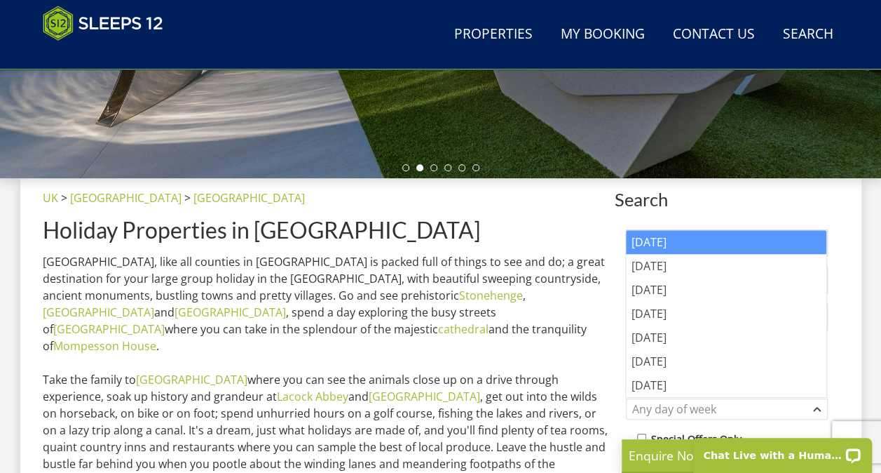
click at [687, 245] on div "[DATE]" at bounding box center [726, 242] width 201 height 24
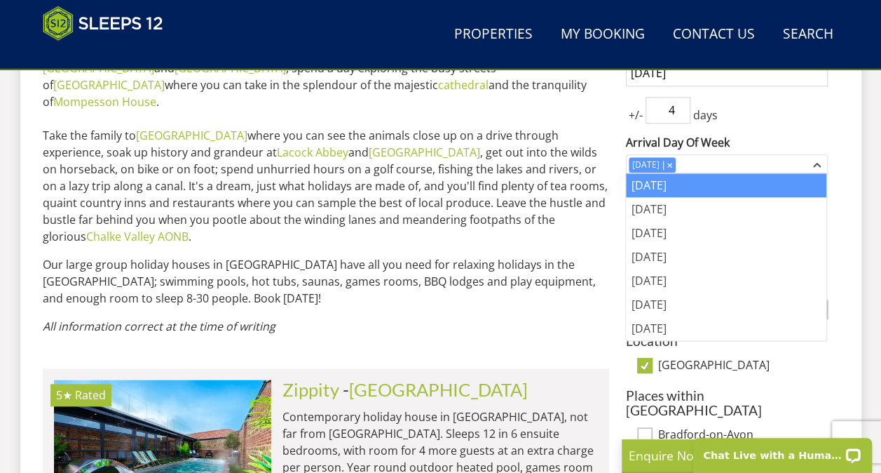
scroll to position [665, 0]
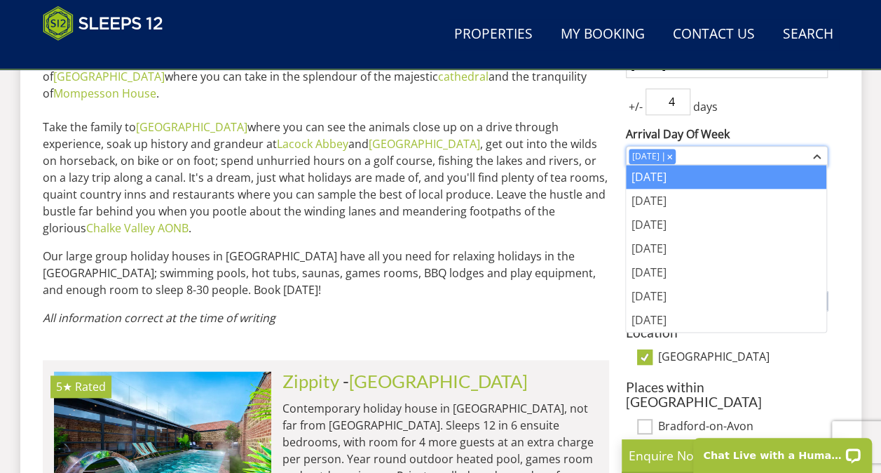
click at [816, 155] on icon "Combobox" at bounding box center [817, 156] width 8 height 8
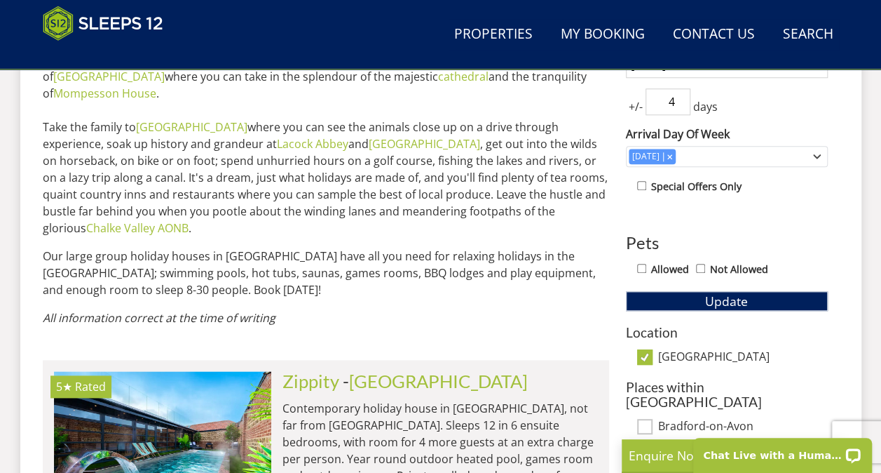
click at [639, 264] on input "Allowed" at bounding box center [641, 268] width 9 height 9
checkbox input "true"
click at [644, 294] on button "Update" at bounding box center [727, 301] width 202 height 20
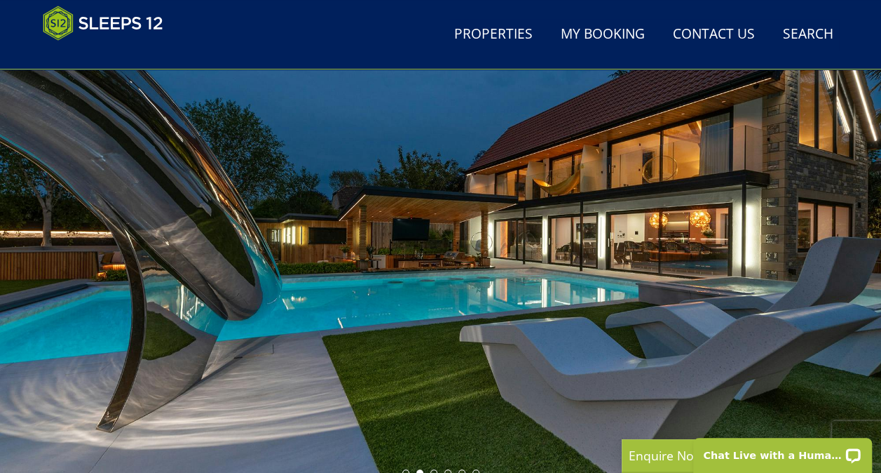
scroll to position [0, 0]
